Goal: Communication & Community: Answer question/provide support

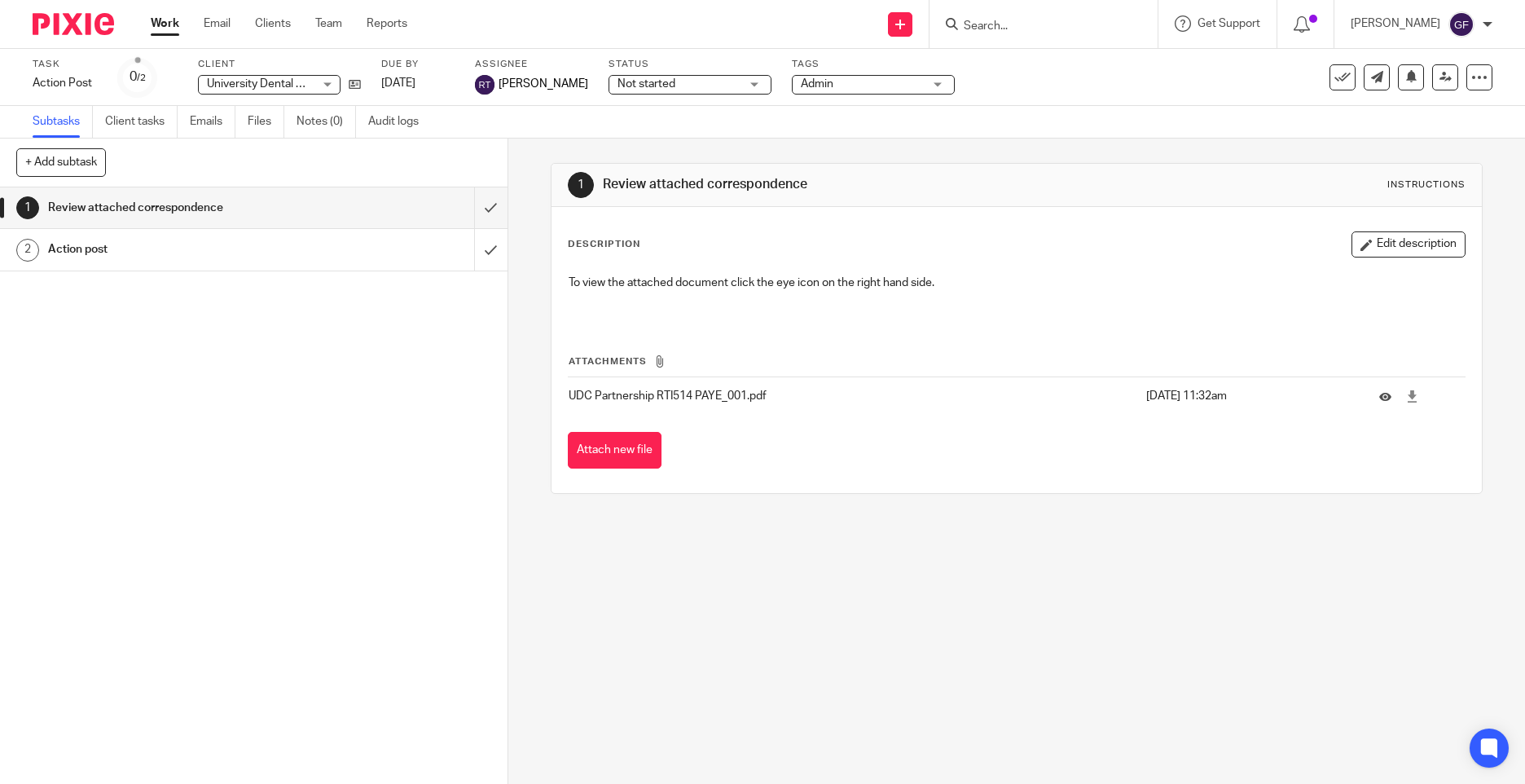
click at [191, 399] on div "1 Review attached correspondence 2 Action post" at bounding box center [253, 486] width 507 height 597
click at [1001, 22] on input "Search" at bounding box center [1036, 27] width 147 height 14
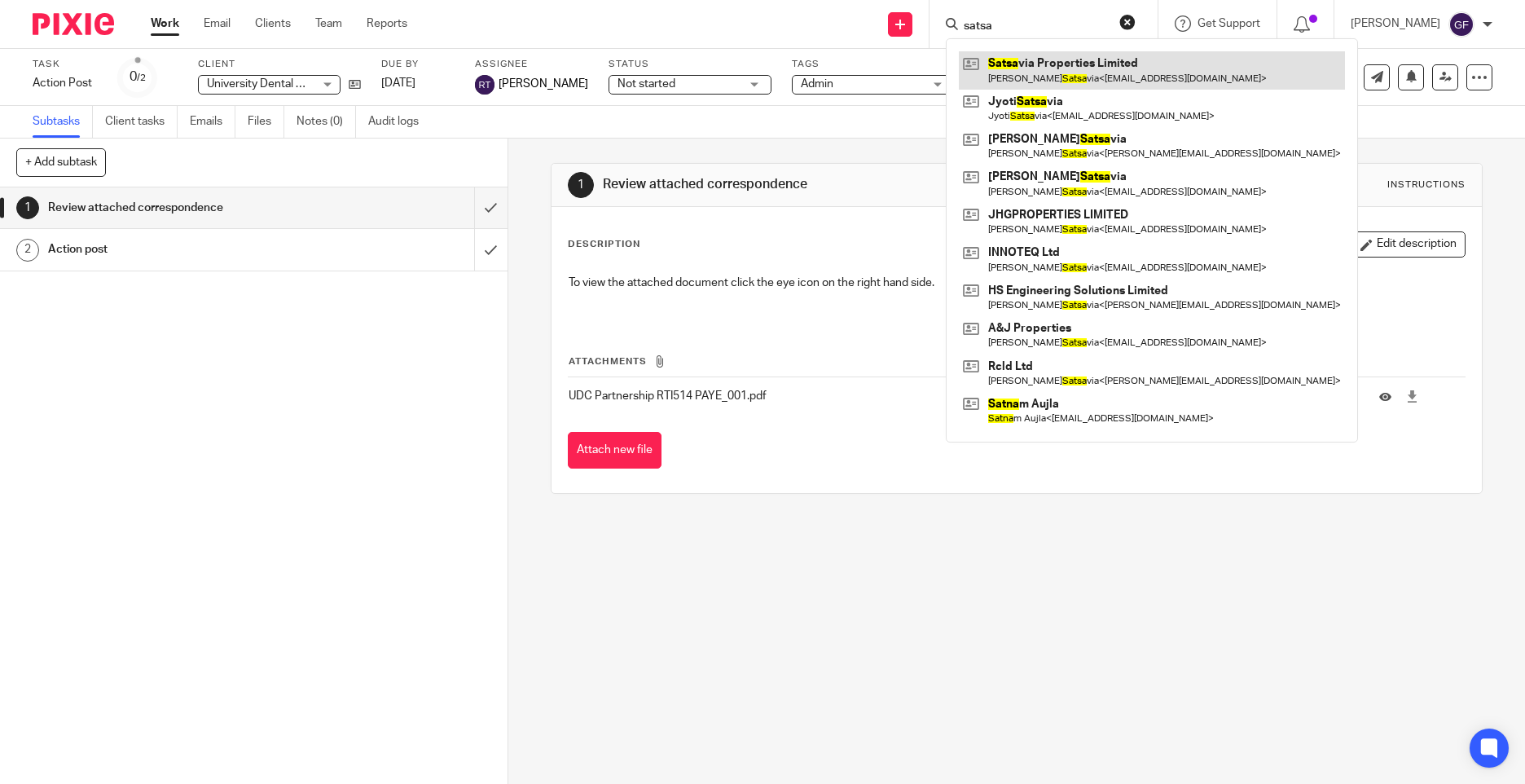
type input "satsa"
click at [1062, 64] on link at bounding box center [1152, 70] width 386 height 38
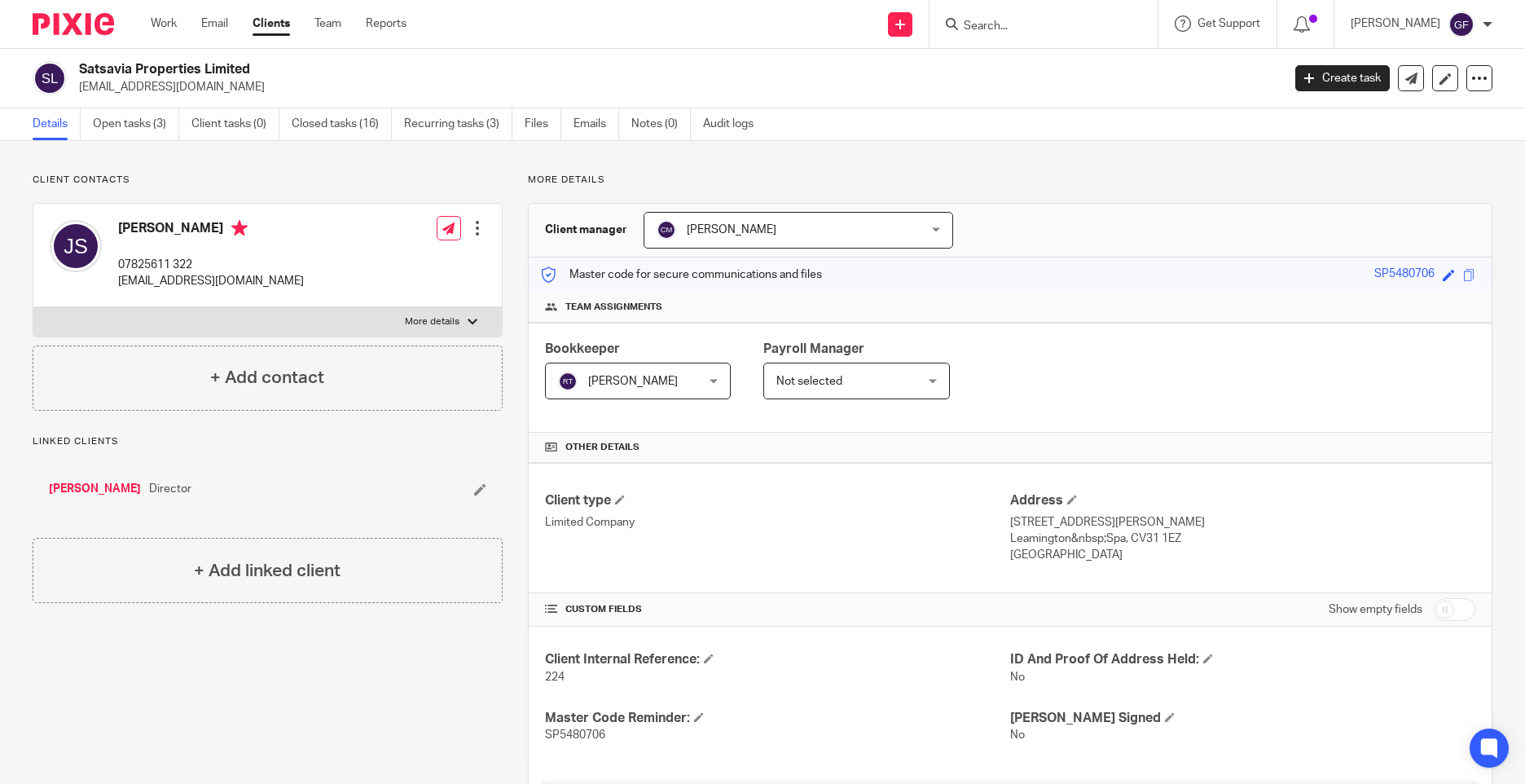
click at [298, 264] on div "Jasminder Satsavia 07825611 322 jsatsavia@hotmail.co.uk Edit contact Create cli…" at bounding box center [268, 255] width 469 height 104
click at [443, 233] on icon at bounding box center [449, 229] width 13 height 13
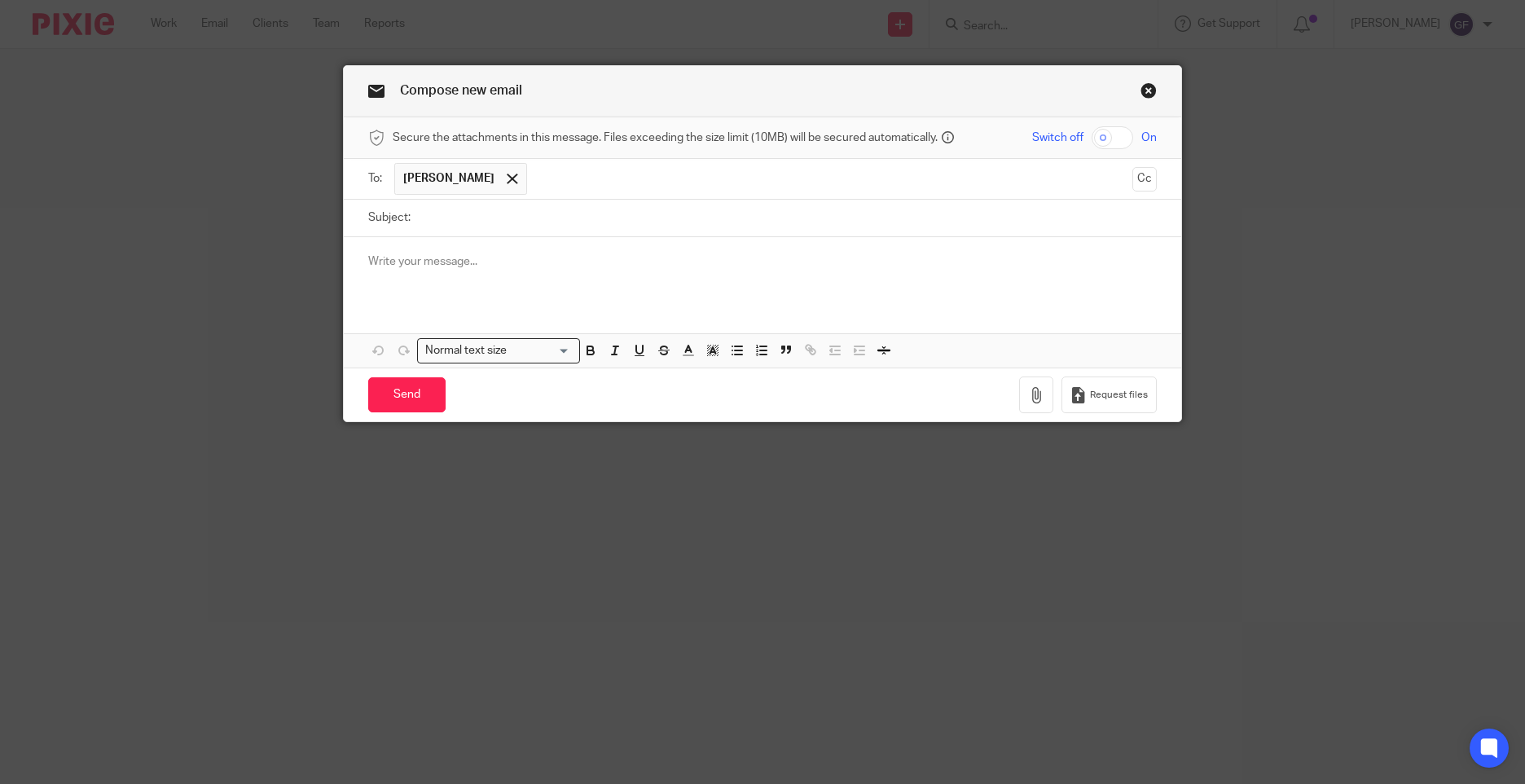
click at [531, 222] on input "Subject:" at bounding box center [788, 217] width 738 height 37
type input "Booking with Arun"
click at [555, 246] on div at bounding box center [762, 269] width 837 height 64
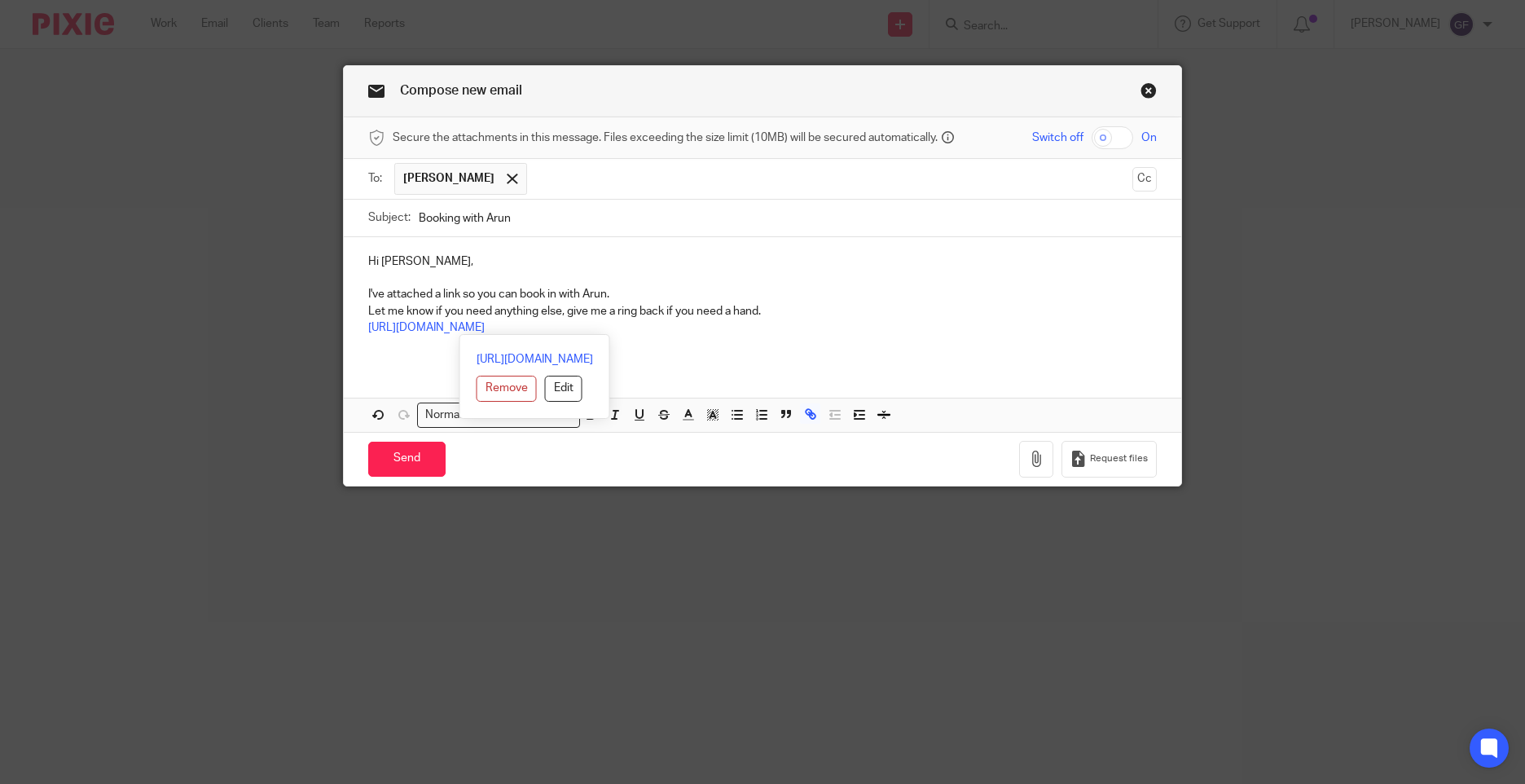
drag, startPoint x: 691, startPoint y: 328, endPoint x: 361, endPoint y: 329, distance: 330.0
click at [361, 329] on div "Hi [PERSON_NAME], I've attached a link so you can book in with Arun. Let me kno…" at bounding box center [762, 301] width 837 height 128
click at [545, 395] on button "Edit" at bounding box center [564, 388] width 38 height 26
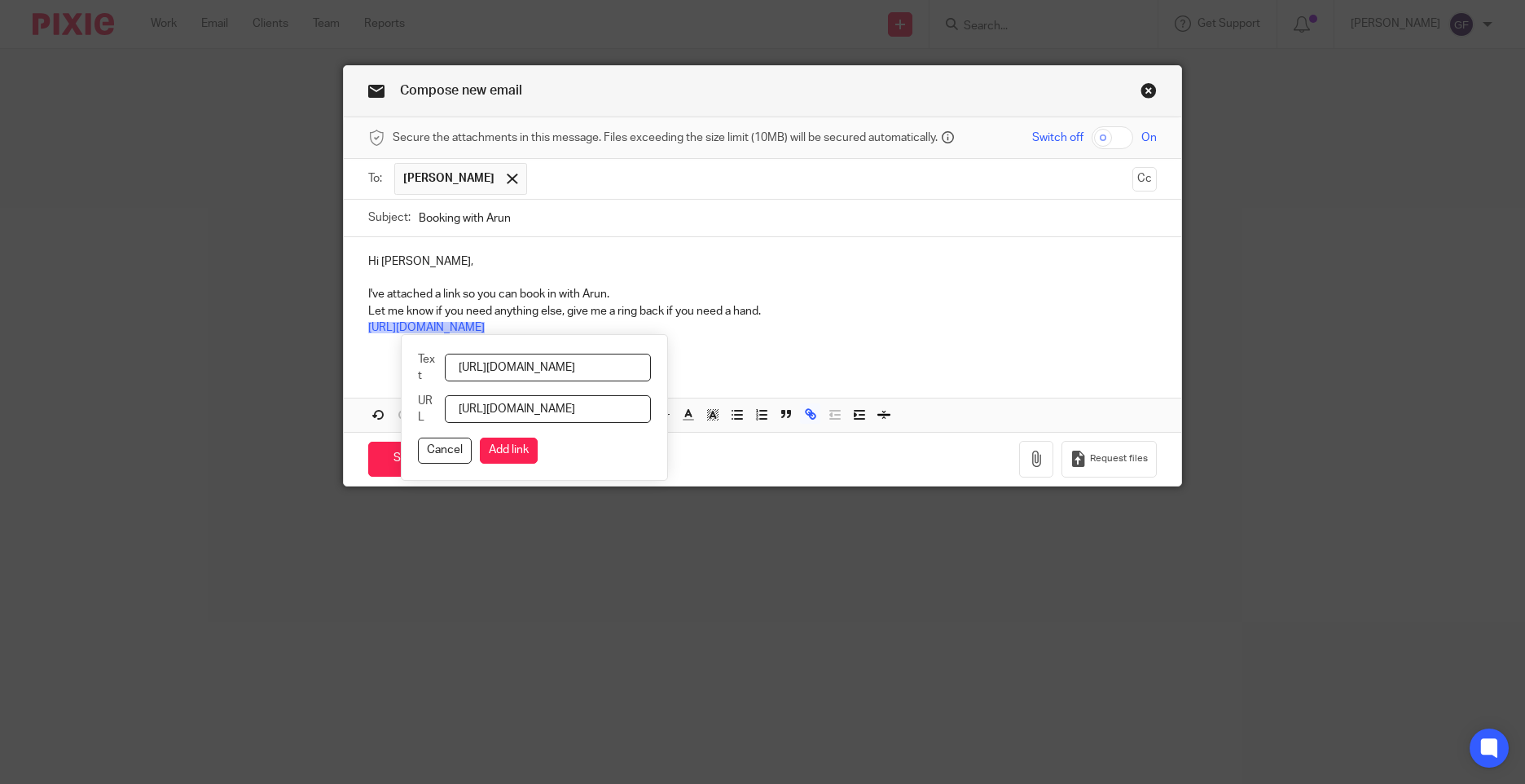
scroll to position [0, 187]
click at [477, 363] on input "[URL][DOMAIN_NAME]" at bounding box center [548, 367] width 206 height 28
drag, startPoint x: 477, startPoint y: 363, endPoint x: 601, endPoint y: 372, distance: 124.3
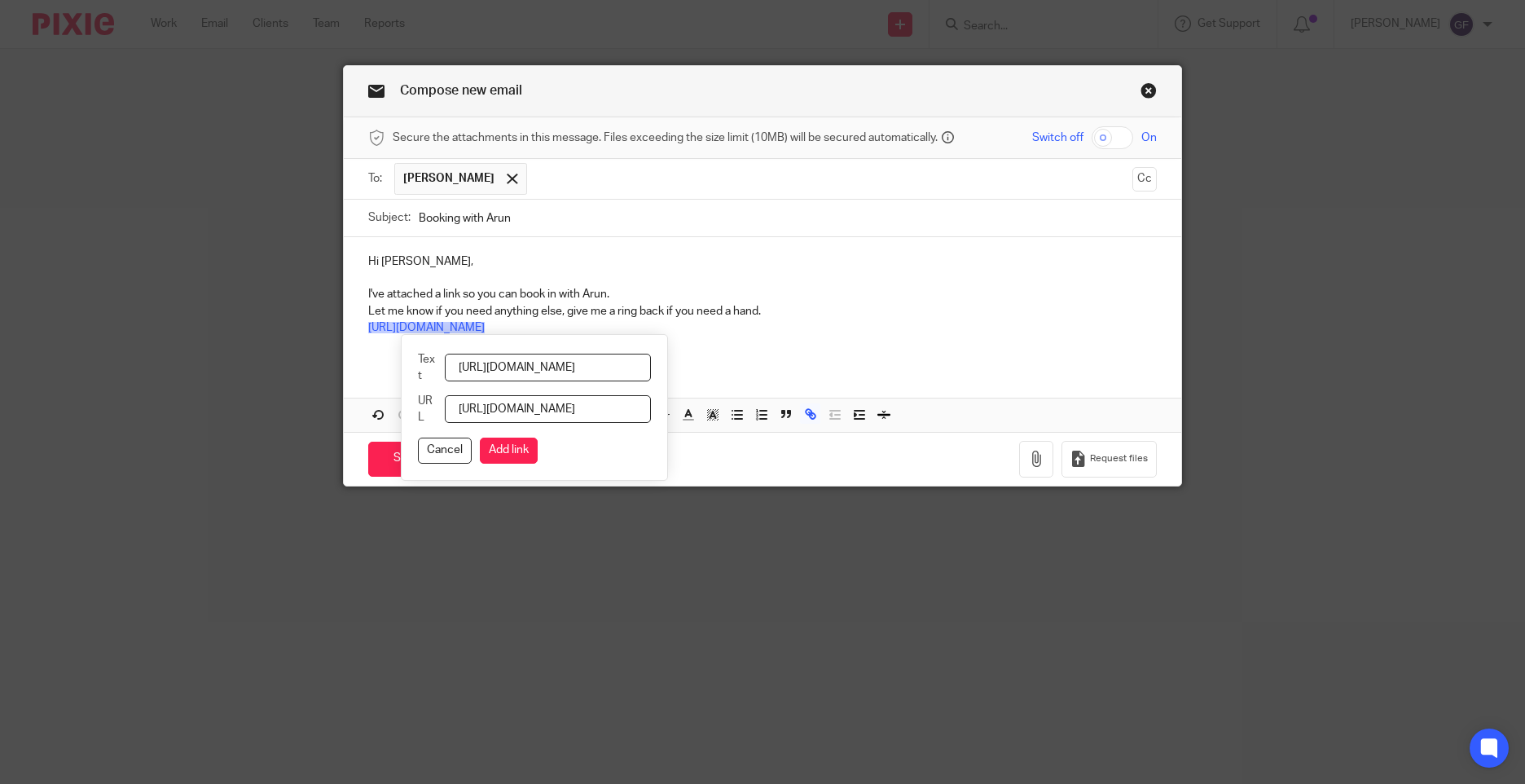
click at [601, 372] on input "[URL][DOMAIN_NAME]" at bounding box center [548, 367] width 206 height 28
click at [582, 364] on input "CLICK HERE TO BOOK SESSION" at bounding box center [548, 367] width 206 height 28
click at [583, 366] on input "CLICK HERE TO BOOK SESSION" at bounding box center [548, 367] width 206 height 28
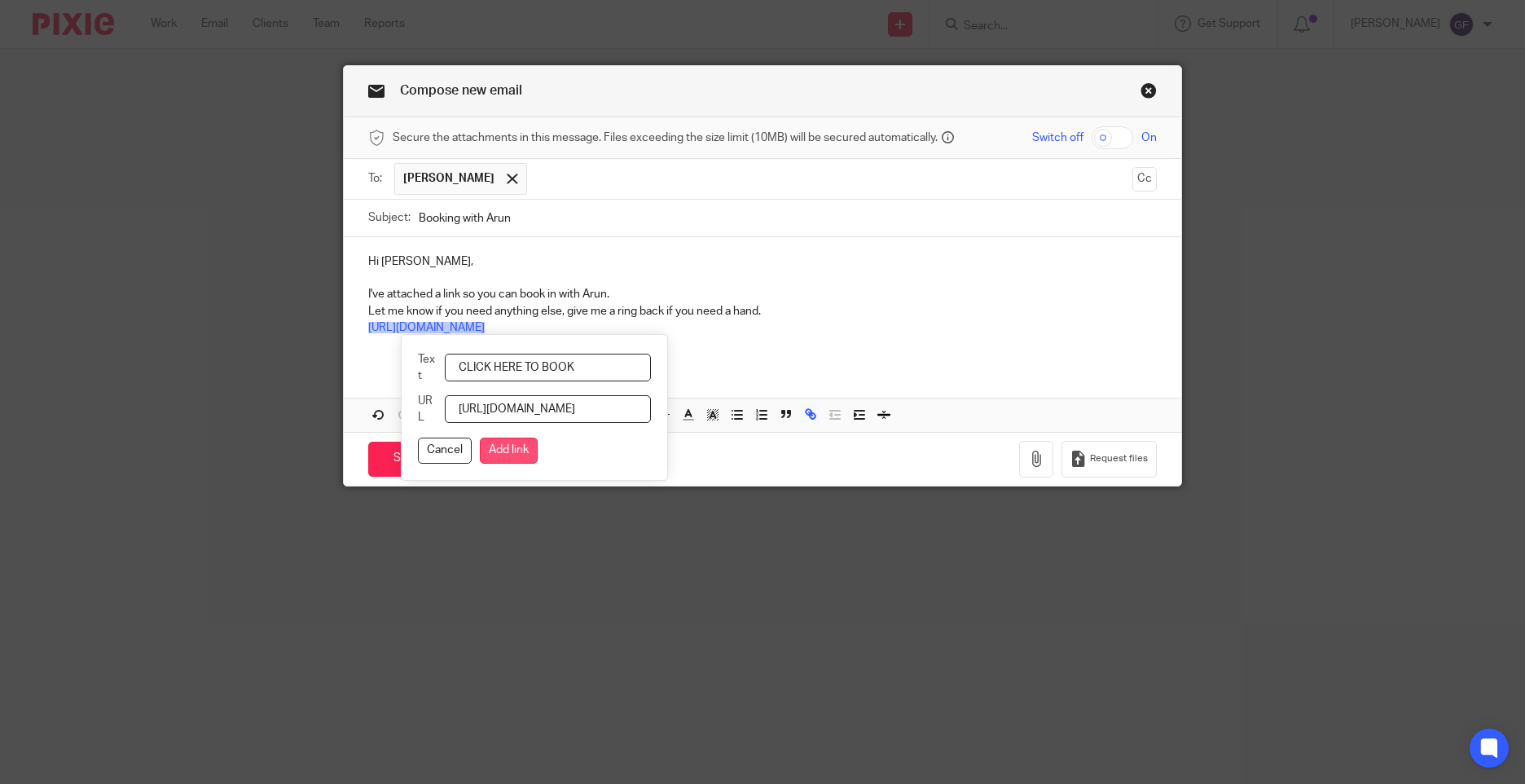
type input "CLICK HERE TO BOOK"
click at [510, 456] on button "Add link" at bounding box center [508, 450] width 58 height 26
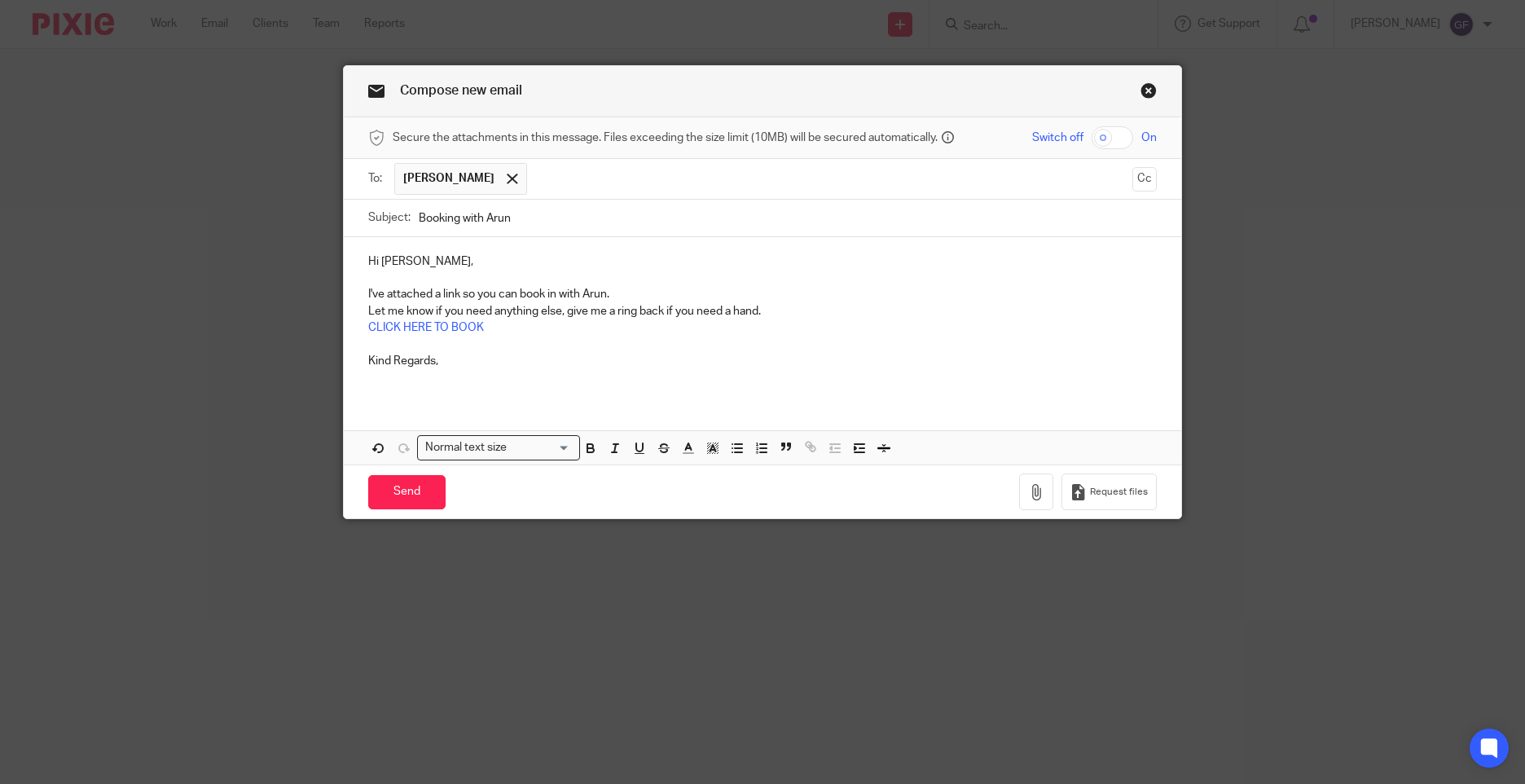
click at [452, 377] on p at bounding box center [762, 377] width 789 height 16
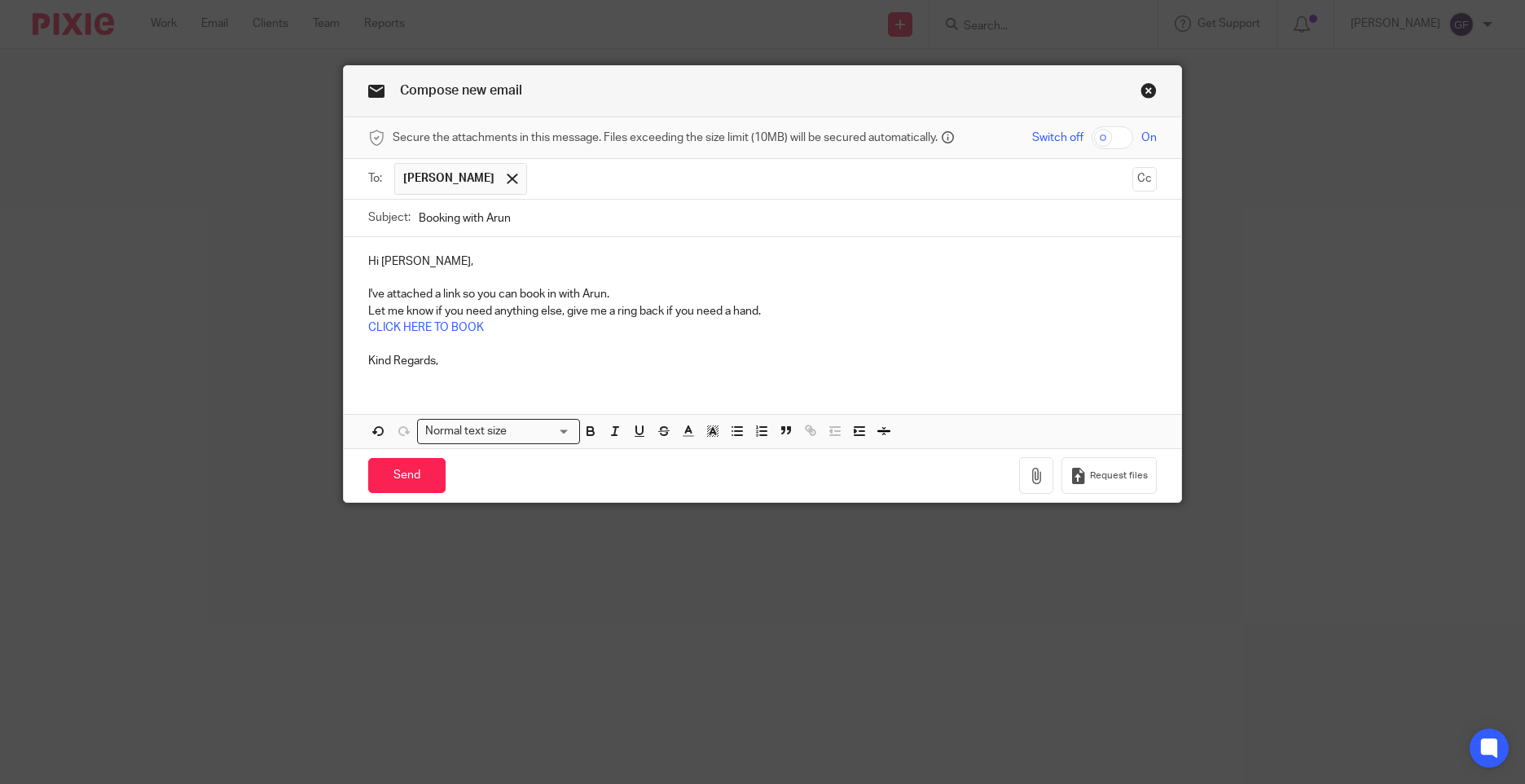
click at [783, 313] on p "Let me know if you need anything else, give me a ring back if you need a hand." at bounding box center [762, 311] width 789 height 16
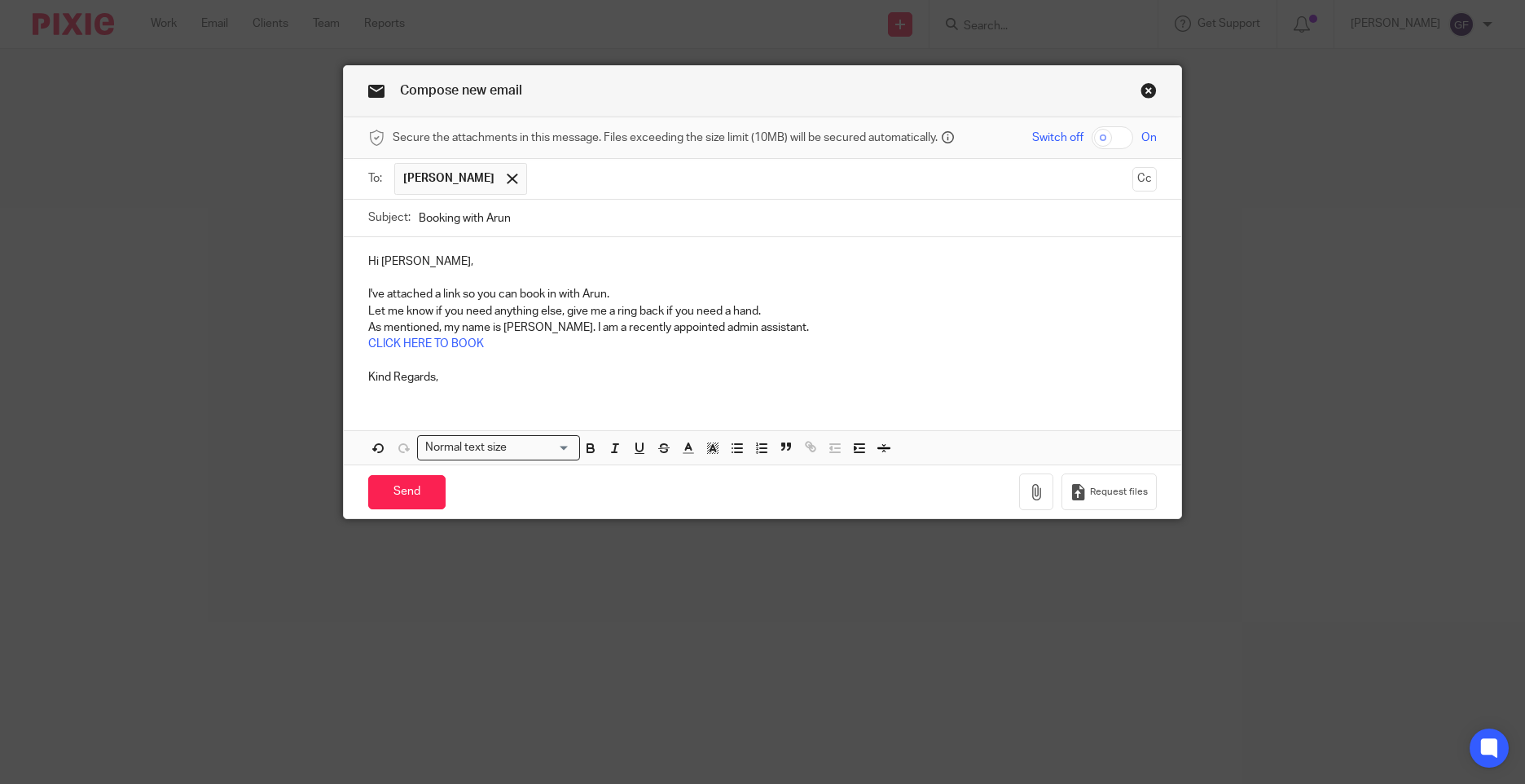
click at [587, 328] on p "As mentioned, my name is George. I am a recently appointed admin assistant." at bounding box center [762, 327] width 789 height 16
click at [765, 328] on p "As mentioned, my name is George. I am a recently appointed admin assistant." at bounding box center [762, 327] width 789 height 16
drag, startPoint x: 765, startPoint y: 326, endPoint x: 750, endPoint y: 332, distance: 16.2
click at [750, 332] on p "As mentioned, my name is George. I am a recently appointed admin assistant." at bounding box center [762, 327] width 789 height 16
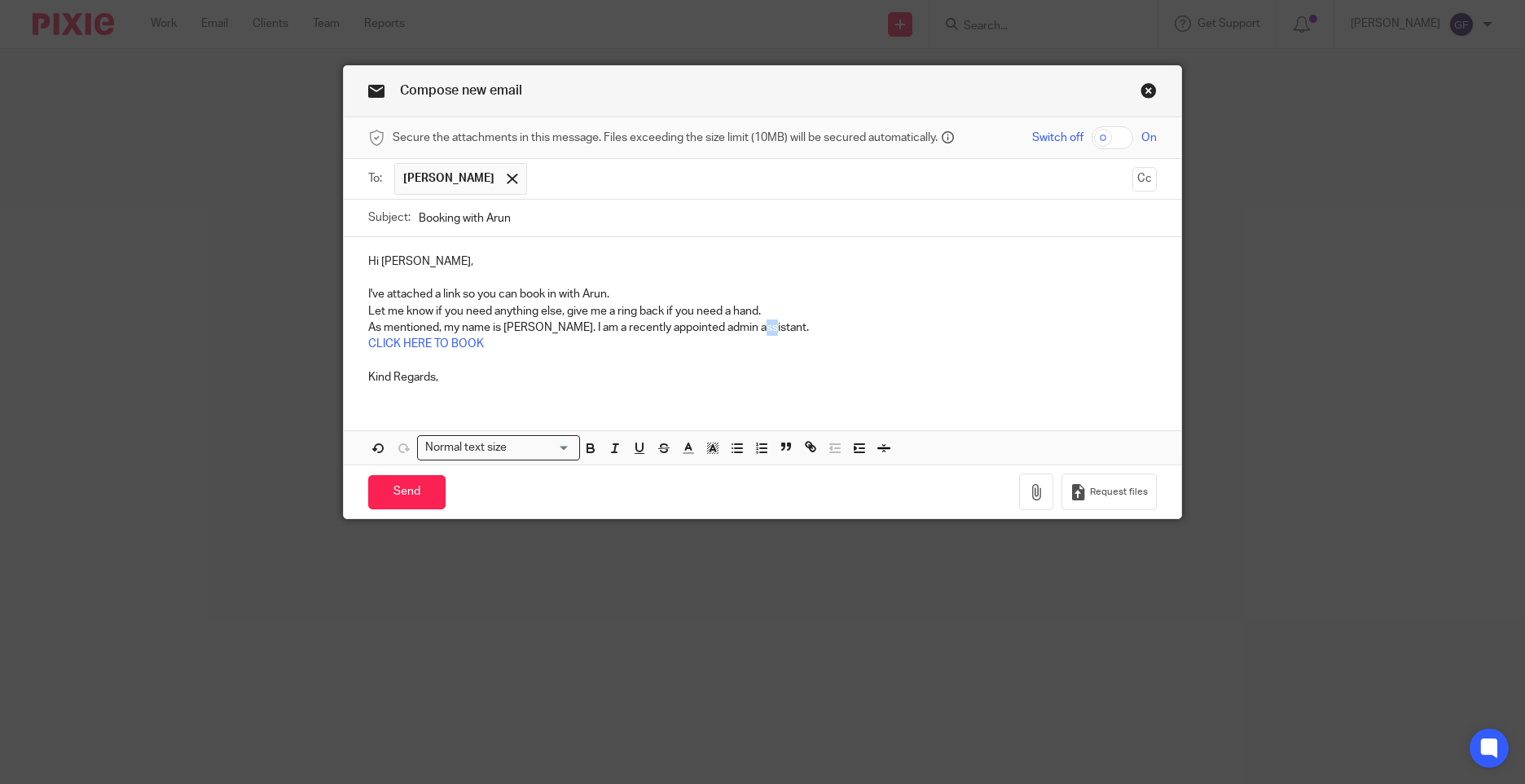
click at [761, 328] on p "As mentioned, my name is George. I am a recently appointed admin assistant." at bounding box center [762, 327] width 789 height 16
drag, startPoint x: 812, startPoint y: 327, endPoint x: 308, endPoint y: 325, distance: 504.0
click at [308, 325] on div "Compose new email Secure the attachments in this message. Files exceeding the s…" at bounding box center [762, 392] width 1525 height 784
click at [443, 262] on p "Hi Jas," at bounding box center [762, 261] width 789 height 16
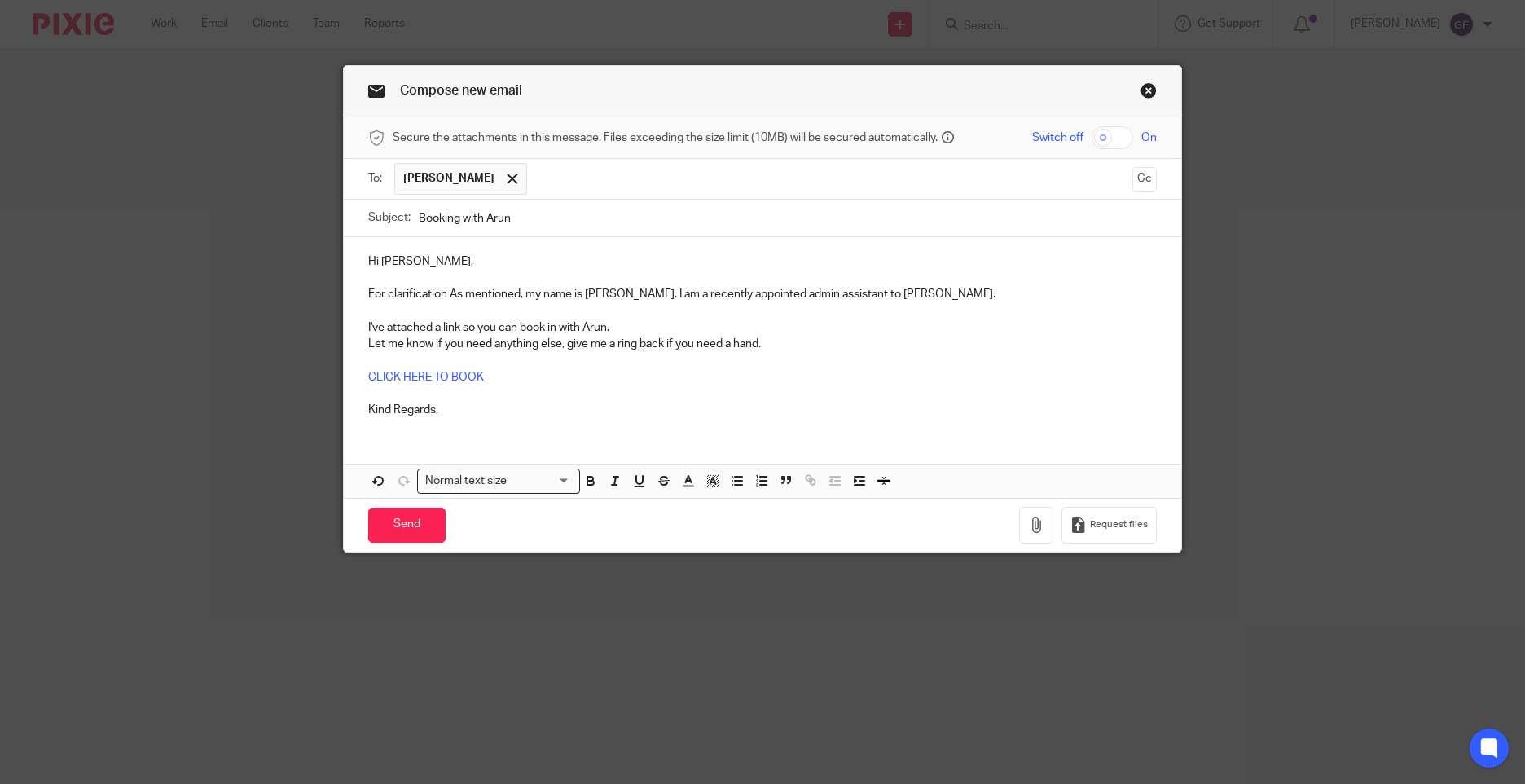
click at [455, 294] on p "For clarification As mentioned, my name is George. I am a recently appointed ad…" at bounding box center [762, 294] width 789 height 16
drag, startPoint x: 516, startPoint y: 292, endPoint x: 439, endPoint y: 298, distance: 77.2
click at [439, 298] on p "For clarification As mentioned, my name is George. I am a recently appointed ad…" at bounding box center [762, 294] width 789 height 16
click at [835, 294] on p "For clarification, my name is George. I am a recently appointed admin assistant…" at bounding box center [762, 294] width 789 height 16
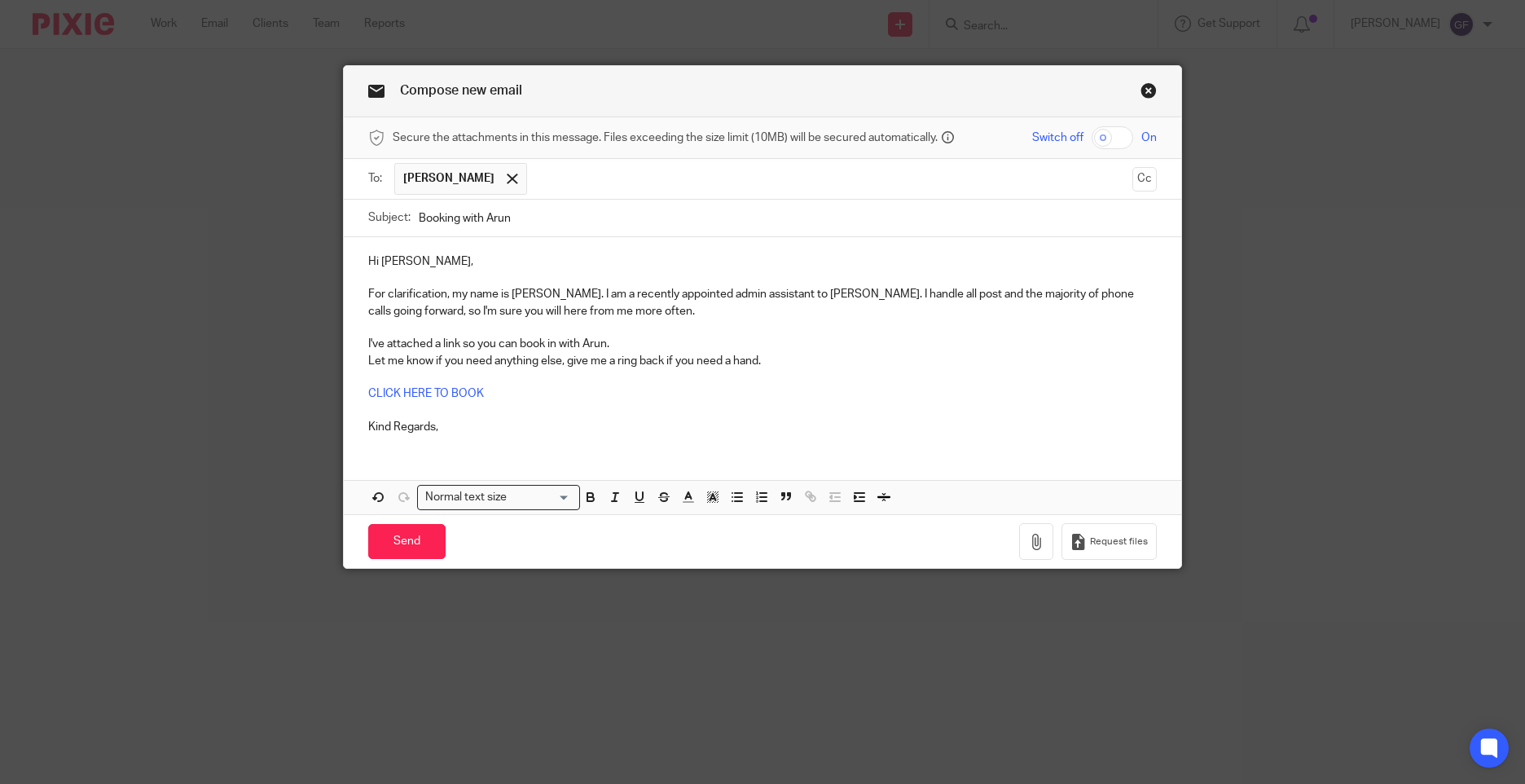
click at [769, 289] on p "For clarification, my name is George. I am a recently appointed admin assistant…" at bounding box center [762, 302] width 789 height 33
click at [777, 314] on p "For clarification, my name is George. I am a recently appointed admin assistant…" at bounding box center [762, 302] width 789 height 33
click at [361, 342] on div "Hi Jas, For clarification, my name is George. I am a recently appointed admin a…" at bounding box center [762, 342] width 837 height 210
click at [696, 336] on p "Following our cal, I've attached a link so you can book in with Arun." at bounding box center [762, 343] width 789 height 16
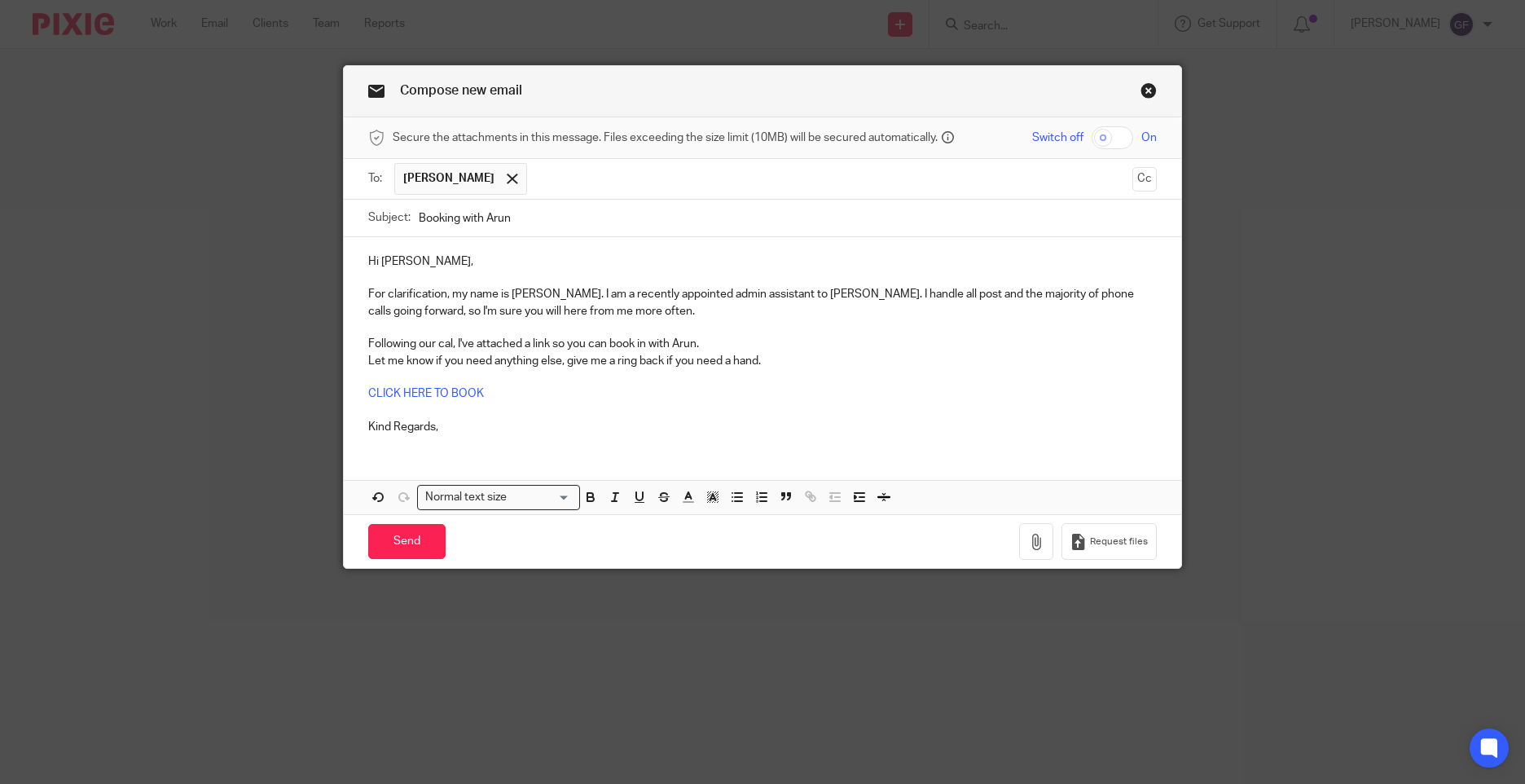
click at [445, 340] on p "Following our cal, I've attached a link so you can book in with Arun." at bounding box center [762, 343] width 789 height 16
click at [597, 339] on p "Following our call, I've attached a link so you can book in with Arun." at bounding box center [762, 343] width 789 height 16
click at [795, 352] on p "Let me know if you need anything else, give me a ring back if you need a hand." at bounding box center [762, 360] width 789 height 16
click at [653, 311] on p "For clarification, my name is George. I am a recently appointed admin assistant…" at bounding box center [762, 302] width 789 height 33
click at [404, 555] on input "Send" at bounding box center [407, 541] width 78 height 35
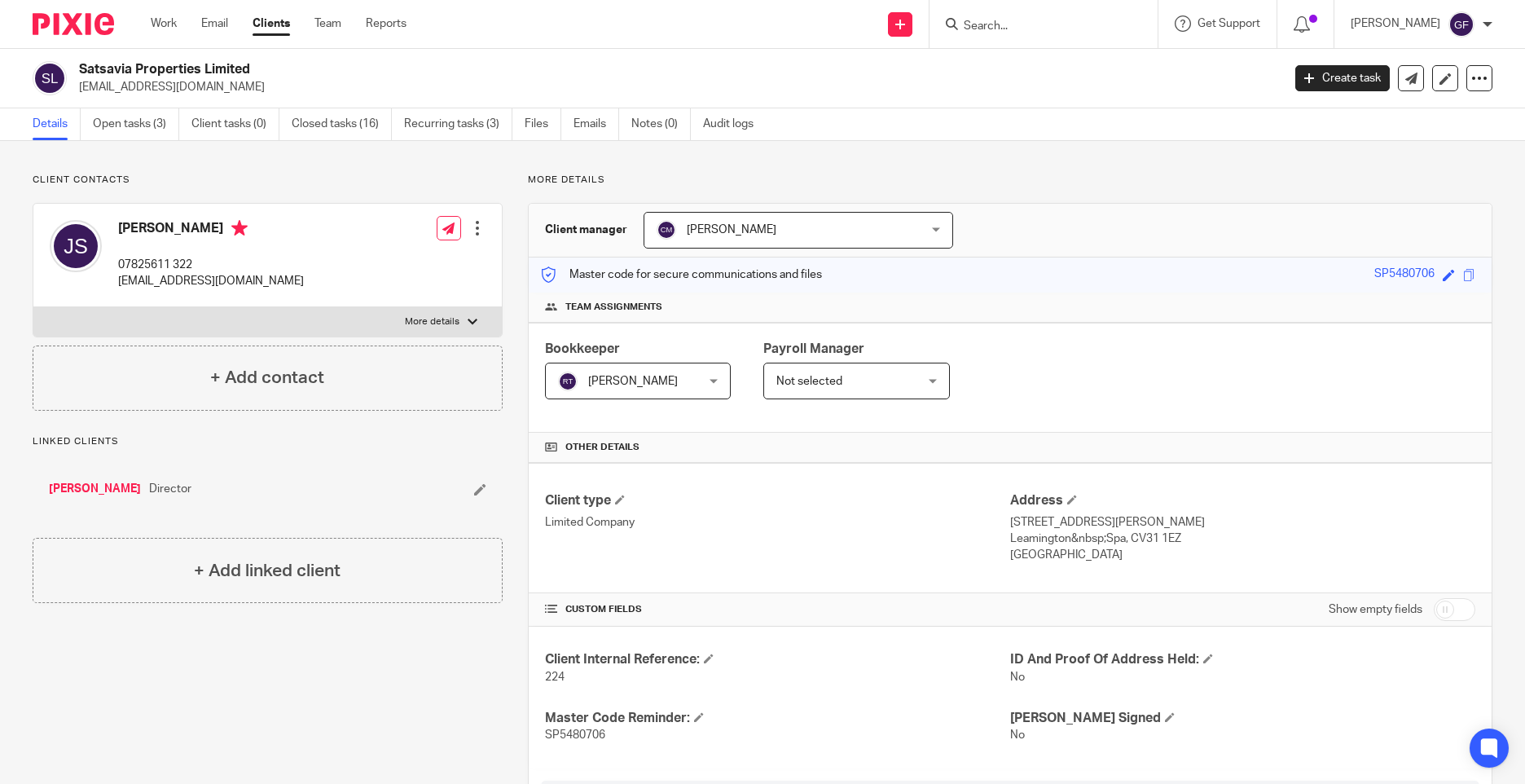
click at [231, 22] on ul "Work Email Clients Team Reports" at bounding box center [290, 23] width 280 height 16
click at [217, 22] on link "Email" at bounding box center [215, 23] width 27 height 16
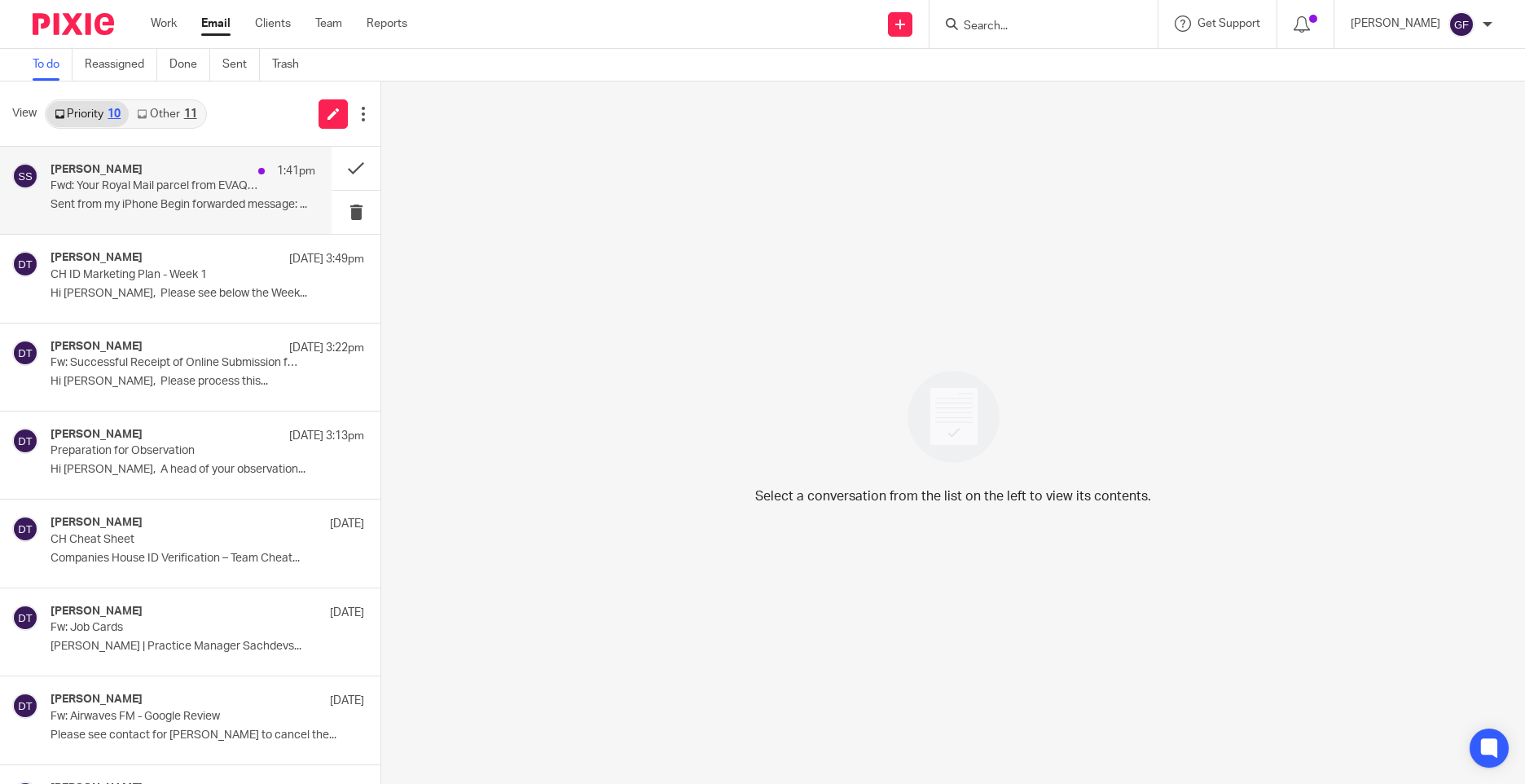
click at [101, 202] on p "Sent from my iPhone Begin forwarded message: ..." at bounding box center [183, 205] width 265 height 14
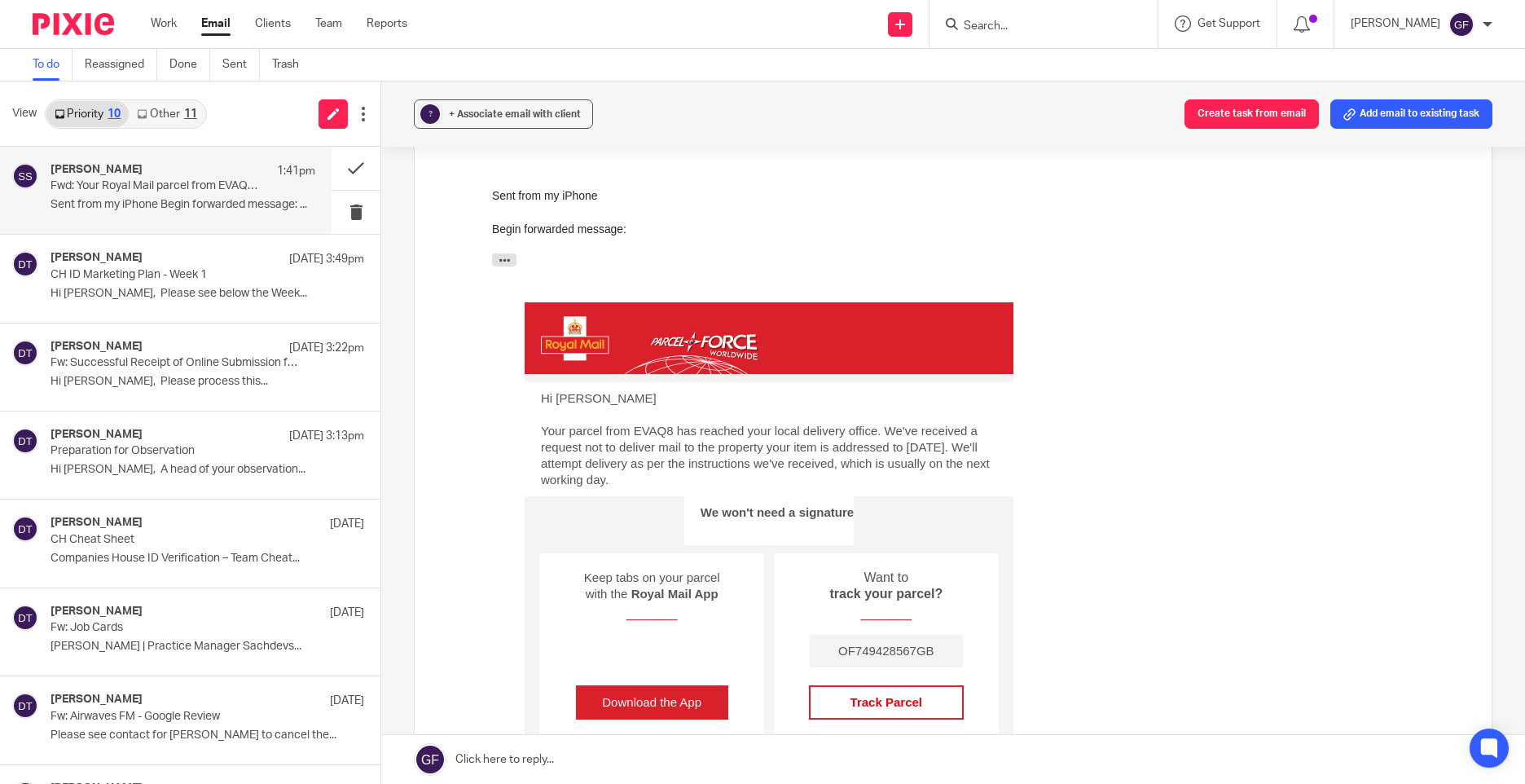
scroll to position [163, 0]
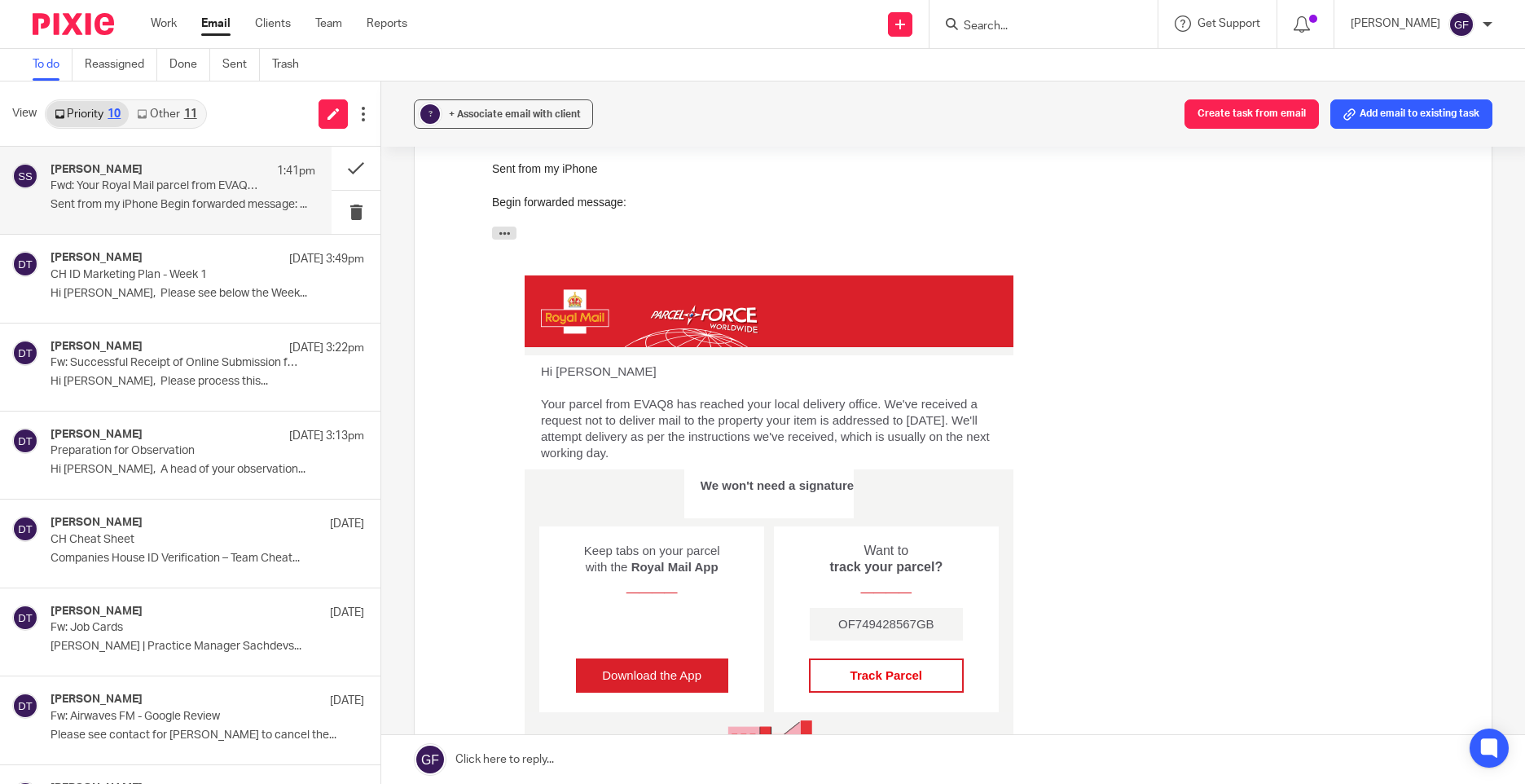
click at [909, 678] on span "﻿Track Parcel" at bounding box center [887, 674] width 72 height 14
click at [1019, 28] on input "Search" at bounding box center [1036, 27] width 147 height 14
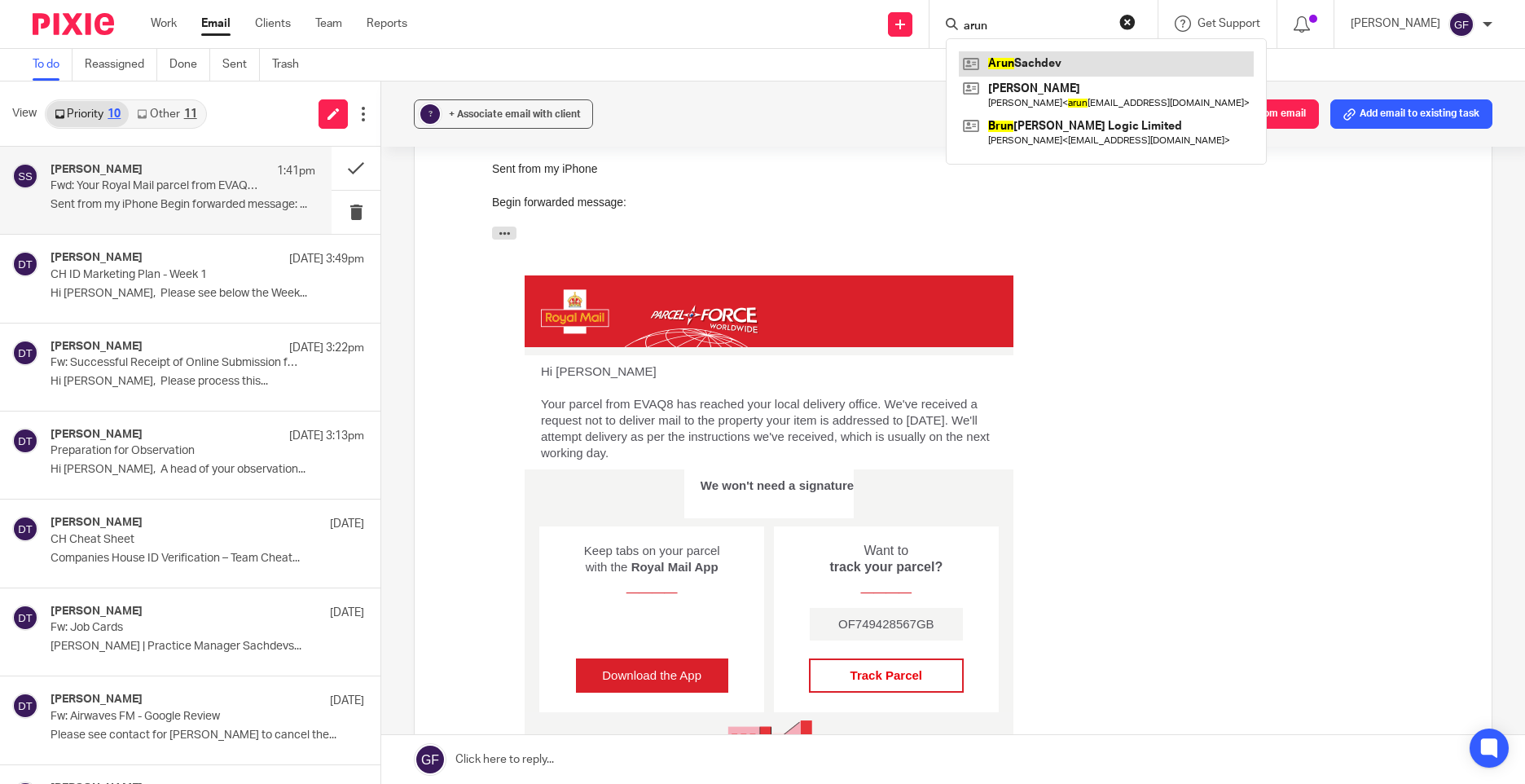
type input "arun"
click at [1025, 64] on link at bounding box center [1106, 63] width 295 height 24
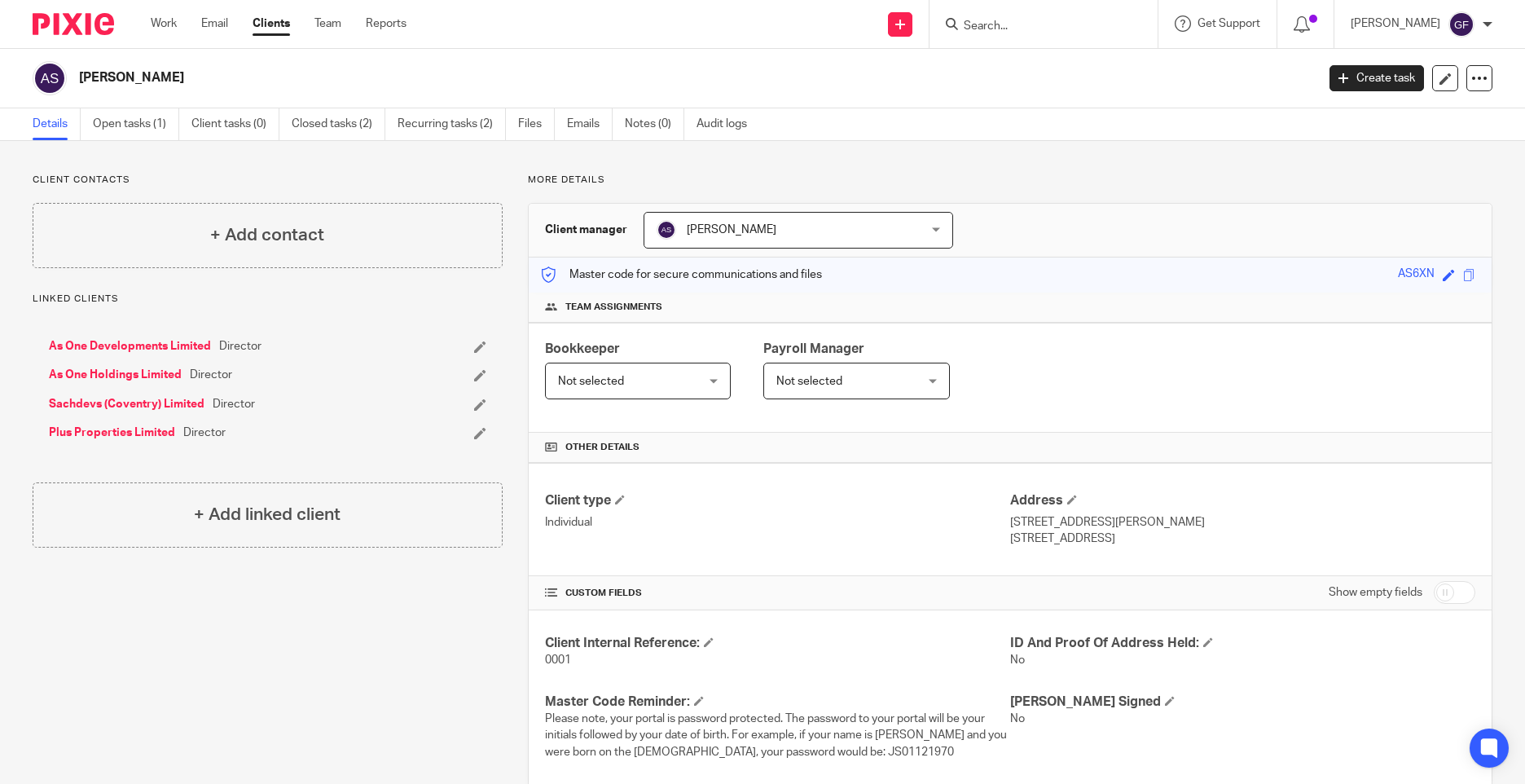
drag, startPoint x: 1075, startPoint y: 537, endPoint x: 1055, endPoint y: 539, distance: 20.1
click at [1055, 539] on p "[STREET_ADDRESS]" at bounding box center [1243, 538] width 465 height 16
copy p "CV34 6XN"
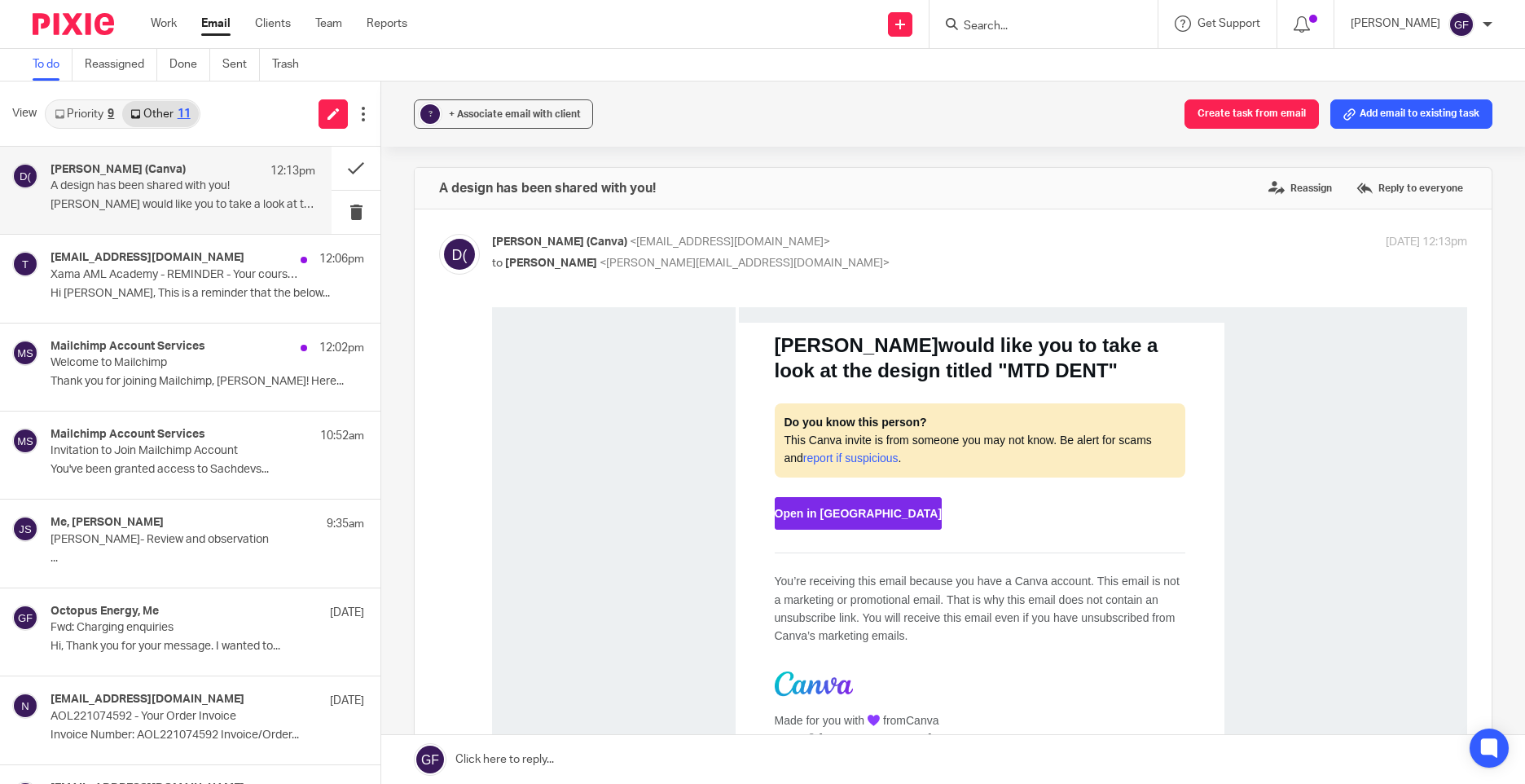
click at [200, 23] on ul "Work Email Clients Team Reports" at bounding box center [291, 23] width 281 height 16
click at [221, 25] on link "Email" at bounding box center [215, 23] width 30 height 16
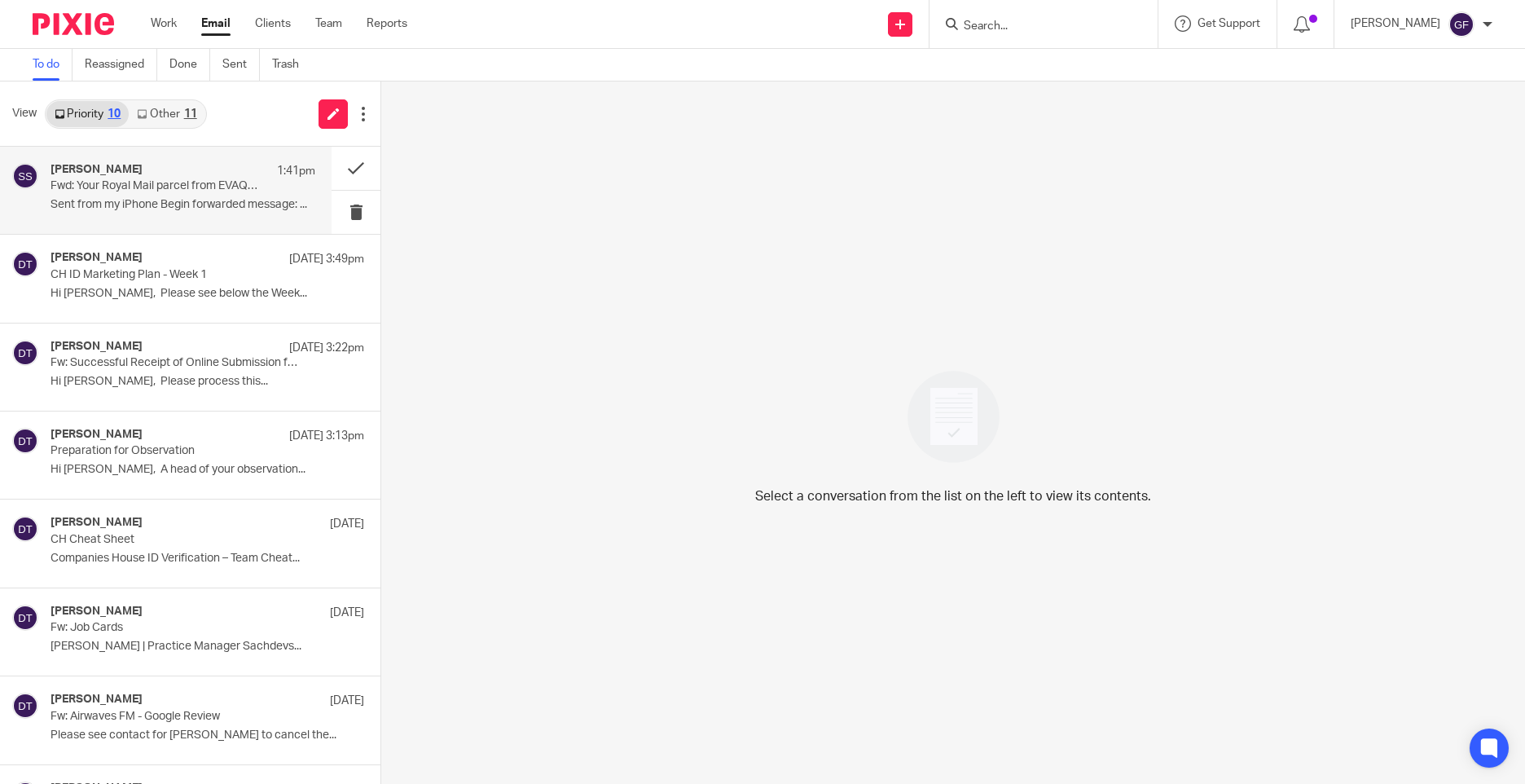
drag, startPoint x: 105, startPoint y: 184, endPoint x: 161, endPoint y: 193, distance: 56.7
click at [105, 185] on p "Fwd: Your Royal Mail parcel from EVAQ8 delivery update" at bounding box center [156, 186] width 212 height 14
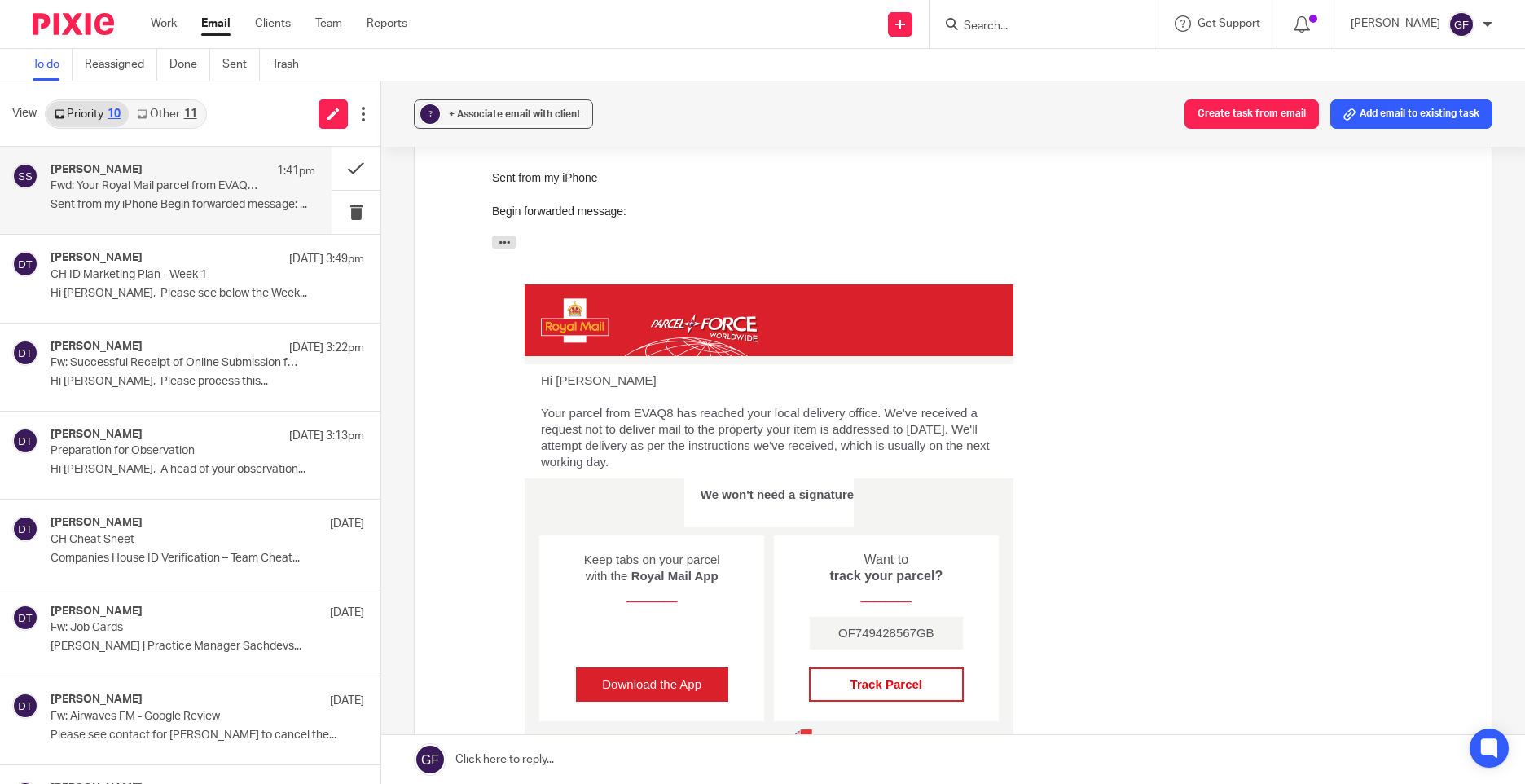
scroll to position [244, 0]
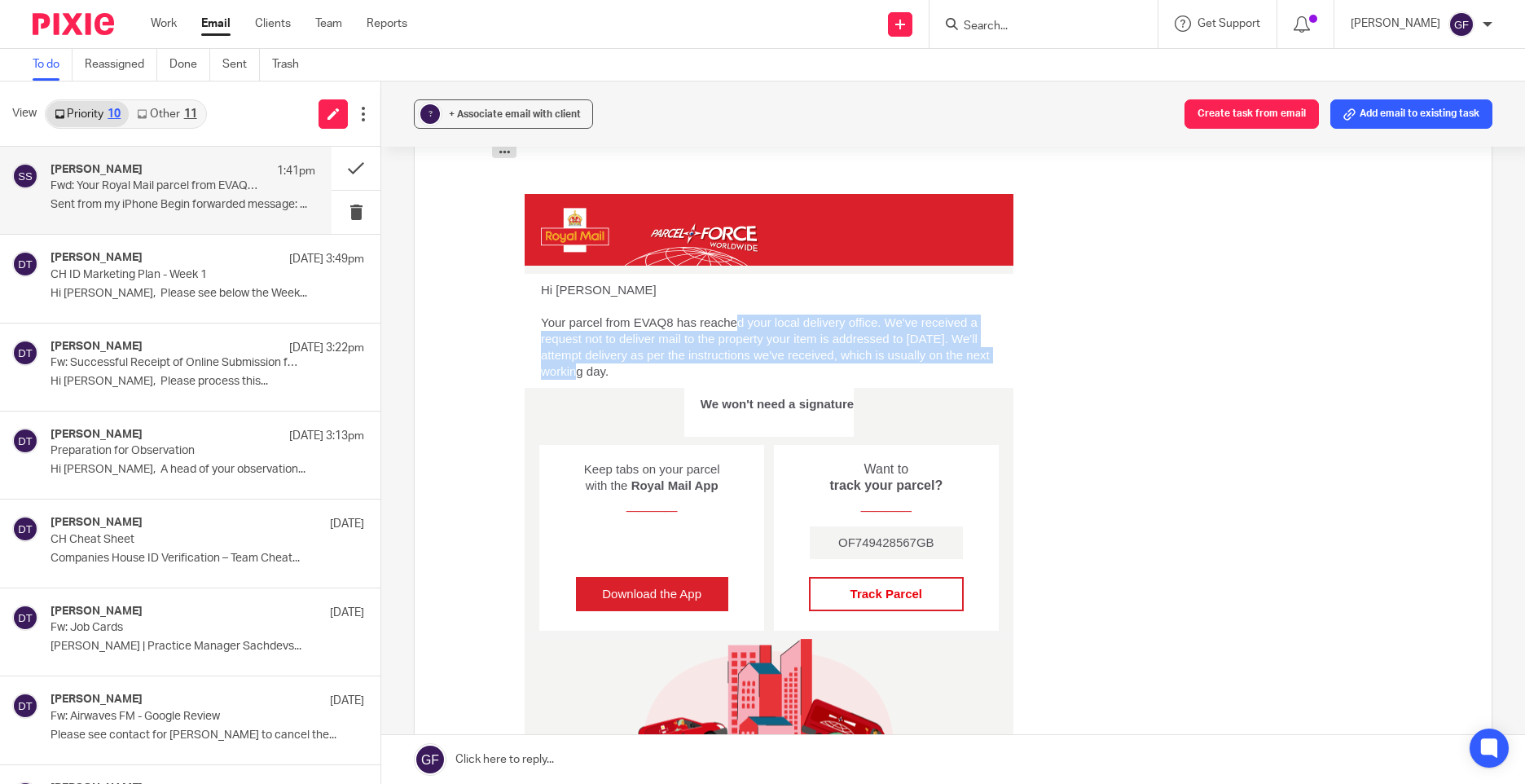
drag, startPoint x: 736, startPoint y: 323, endPoint x: 989, endPoint y: 362, distance: 256.0
click at [989, 362] on td "Hi SONIA SACHDEV Your parcel from EVAQ8 has reached your local delivery office.…" at bounding box center [769, 331] width 489 height 114
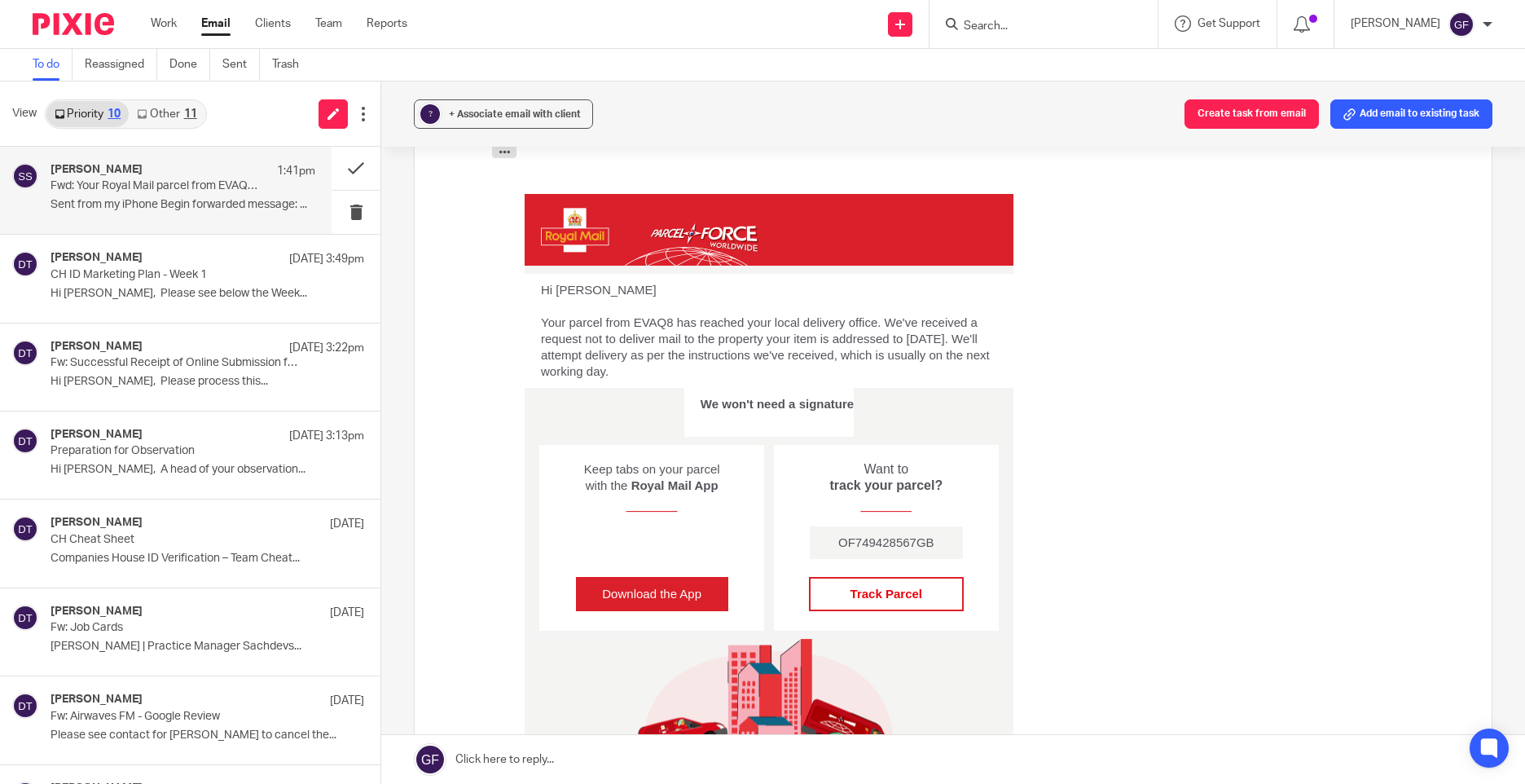
drag, startPoint x: 989, startPoint y: 362, endPoint x: 1090, endPoint y: 253, distance: 148.6
click at [1222, 453] on div "Hi SONIA SACHDEV Your parcel from EVAQ8 has reached your local delivery office.…" at bounding box center [980, 647] width 910 height 907
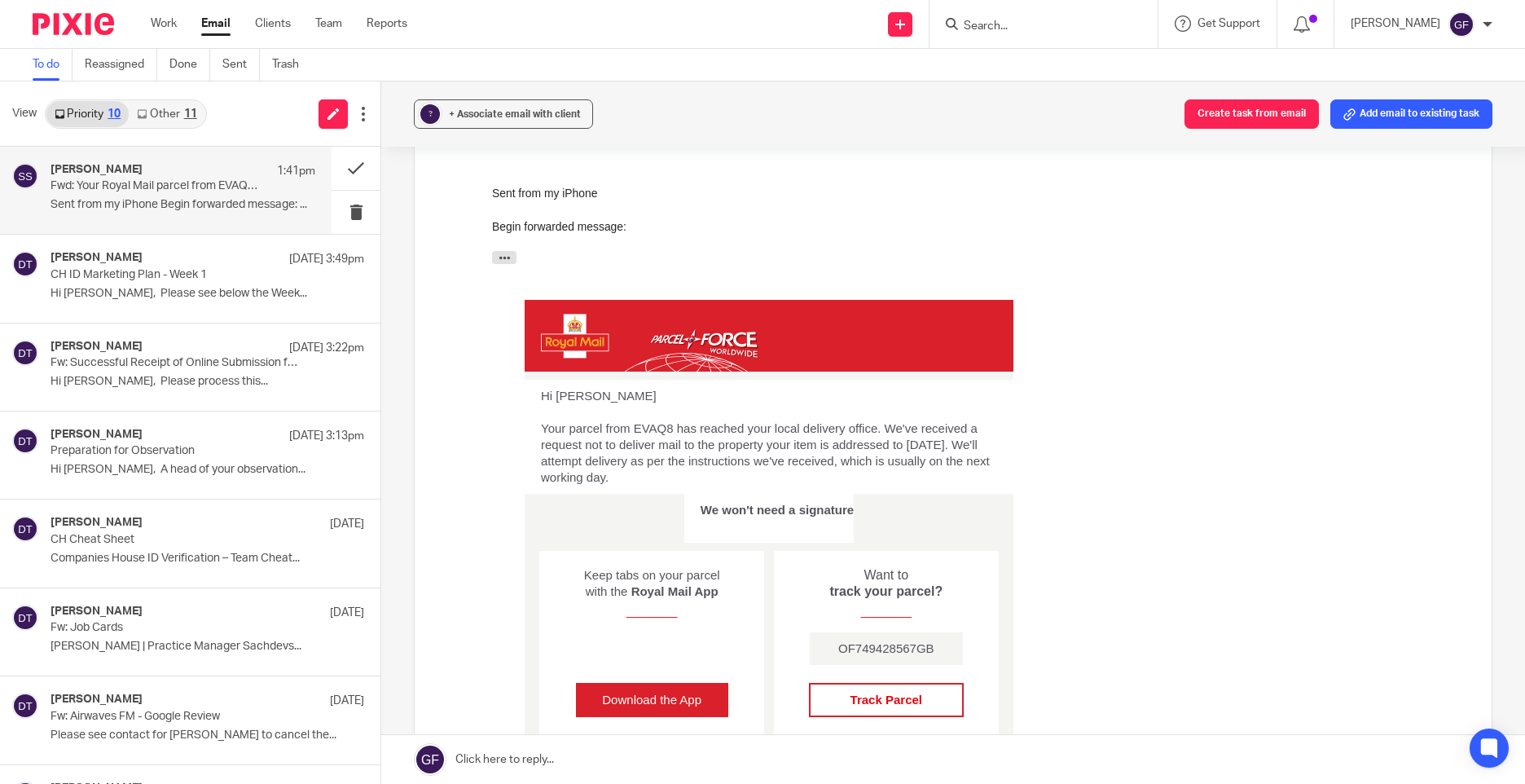
scroll to position [0, 0]
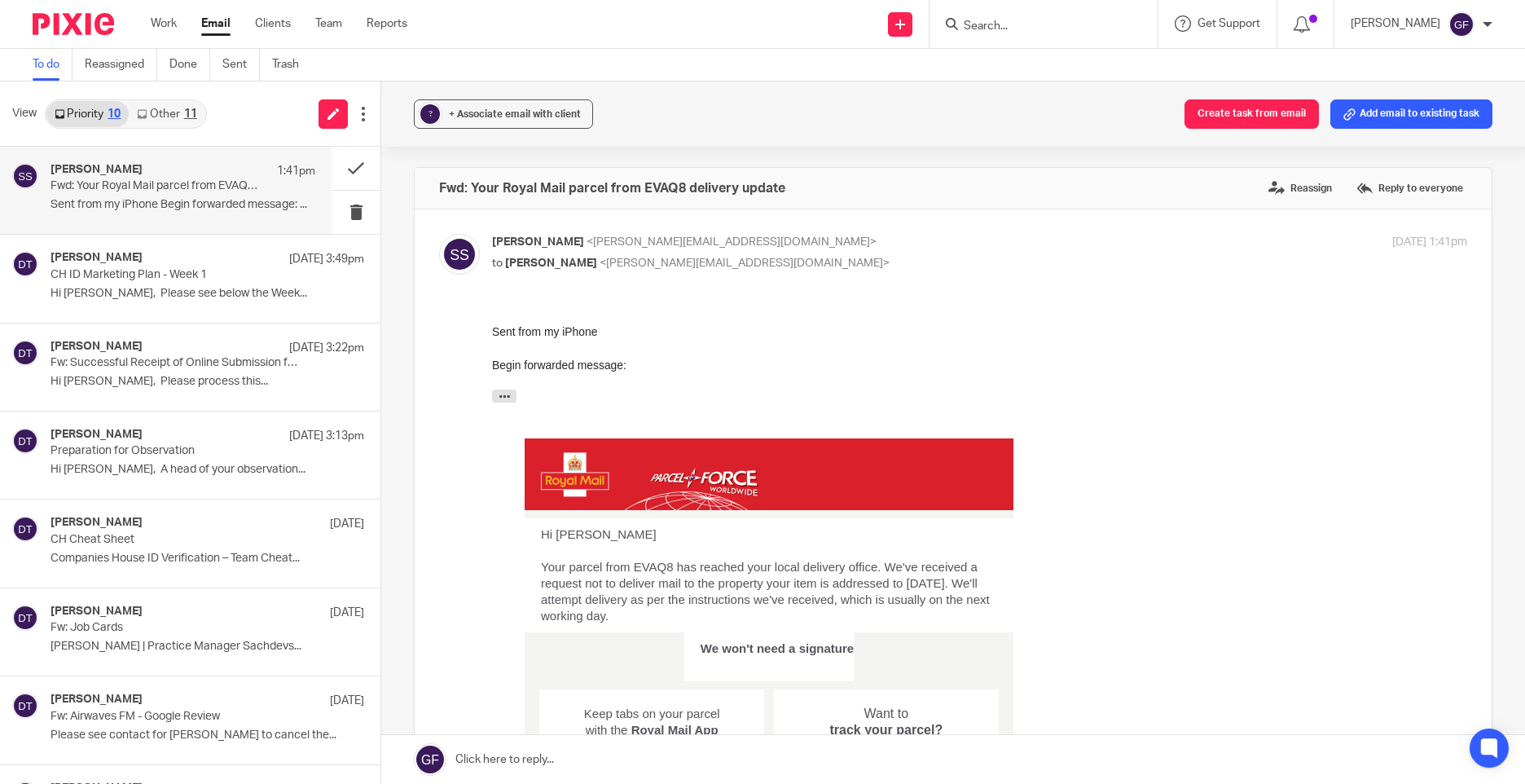
click at [205, 21] on link "Email" at bounding box center [215, 23] width 30 height 16
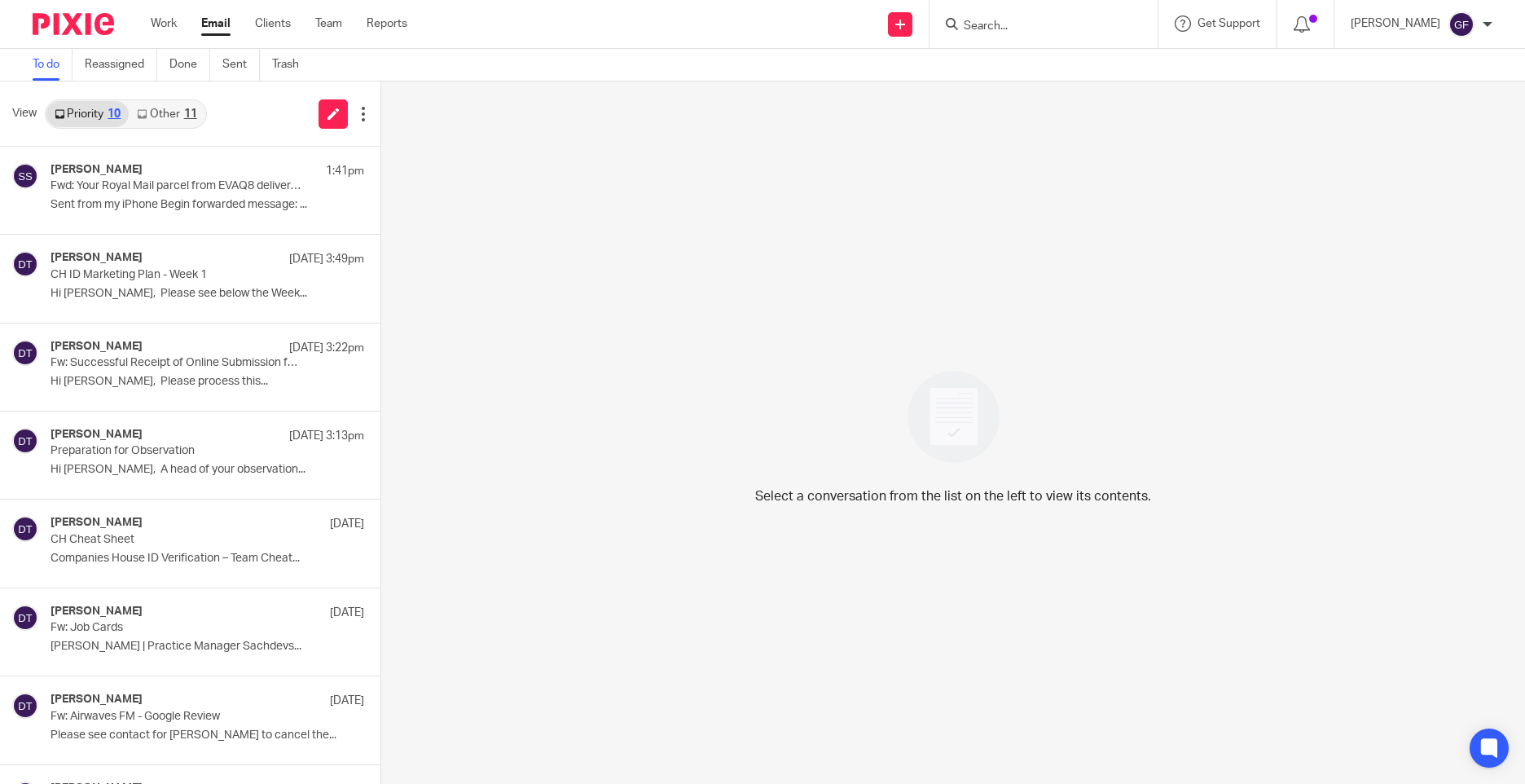
click at [169, 90] on div "View Priority 10 Other 11" at bounding box center [190, 114] width 380 height 65
click at [163, 105] on link "Other 11" at bounding box center [167, 114] width 76 height 26
